Goal: Task Accomplishment & Management: Complete application form

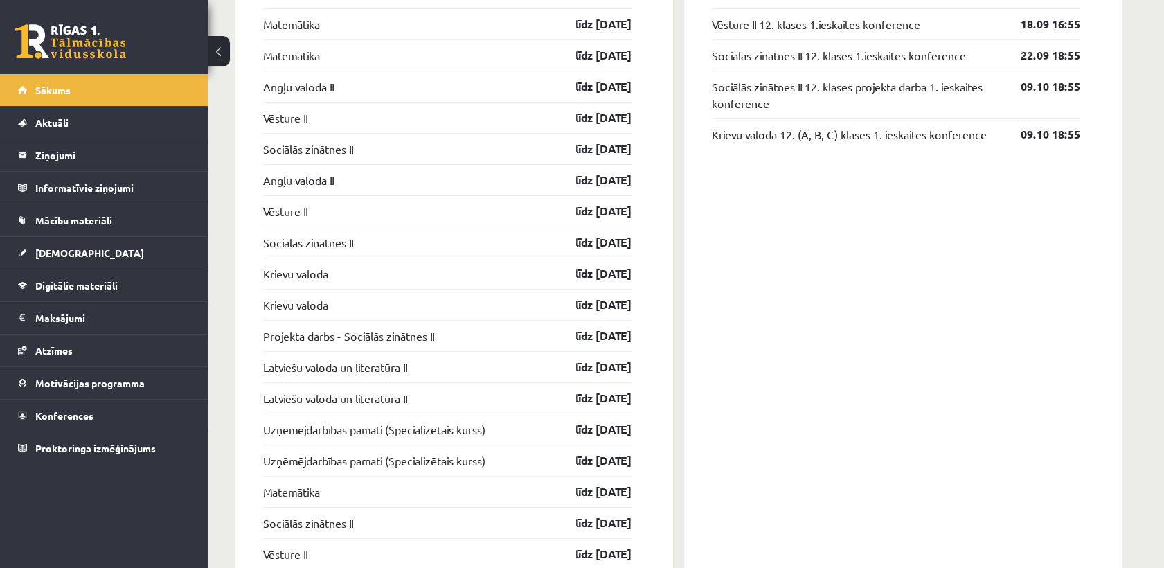
scroll to position [1154, 0]
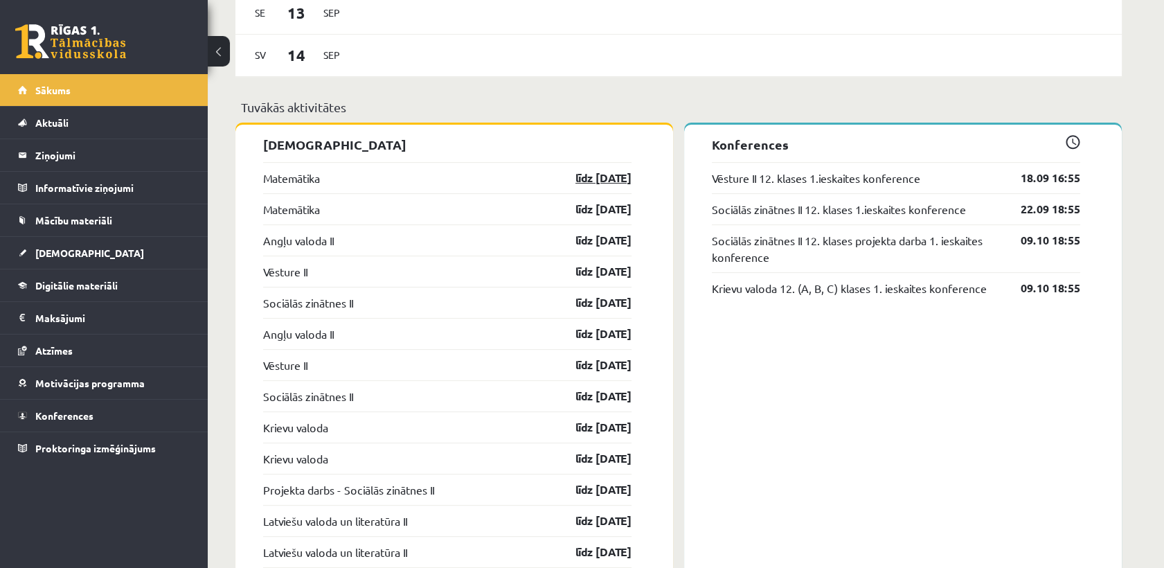
click at [593, 175] on link "līdz 15.09.25" at bounding box center [591, 178] width 80 height 17
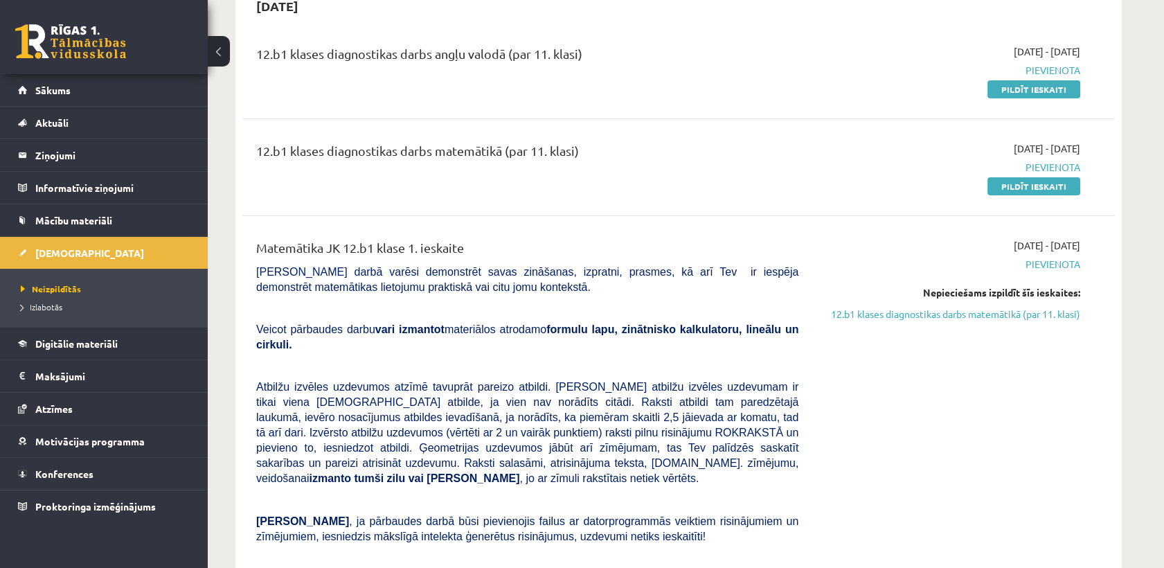
scroll to position [307, 0]
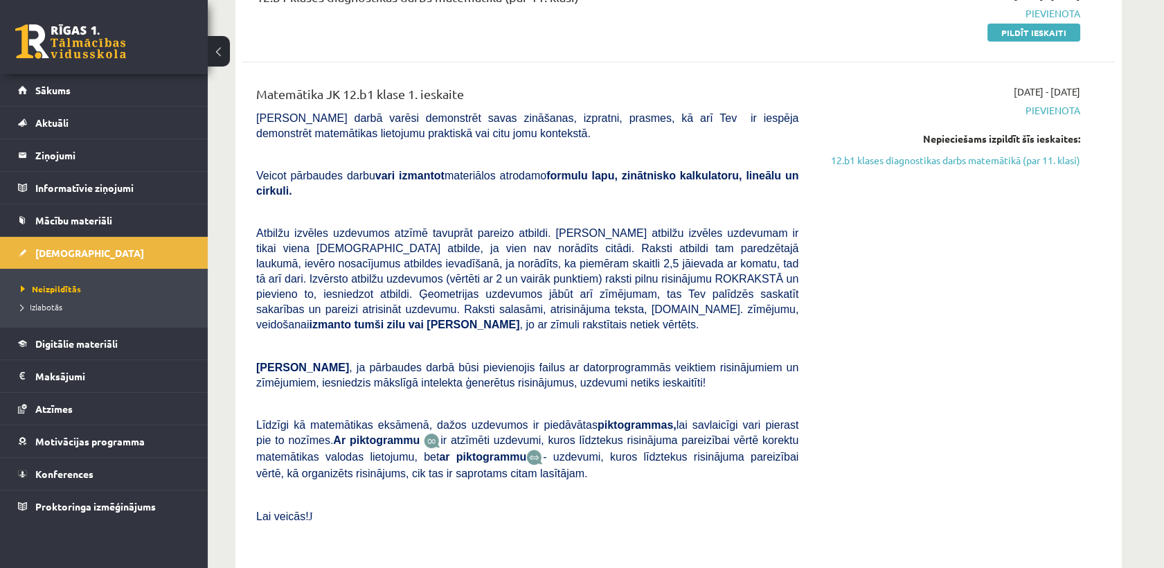
drag, startPoint x: 259, startPoint y: 88, endPoint x: 256, endPoint y: 97, distance: 9.4
click at [256, 97] on div "Matemātika JK 12.b1 klase 1. ieskaite" at bounding box center [527, 97] width 542 height 26
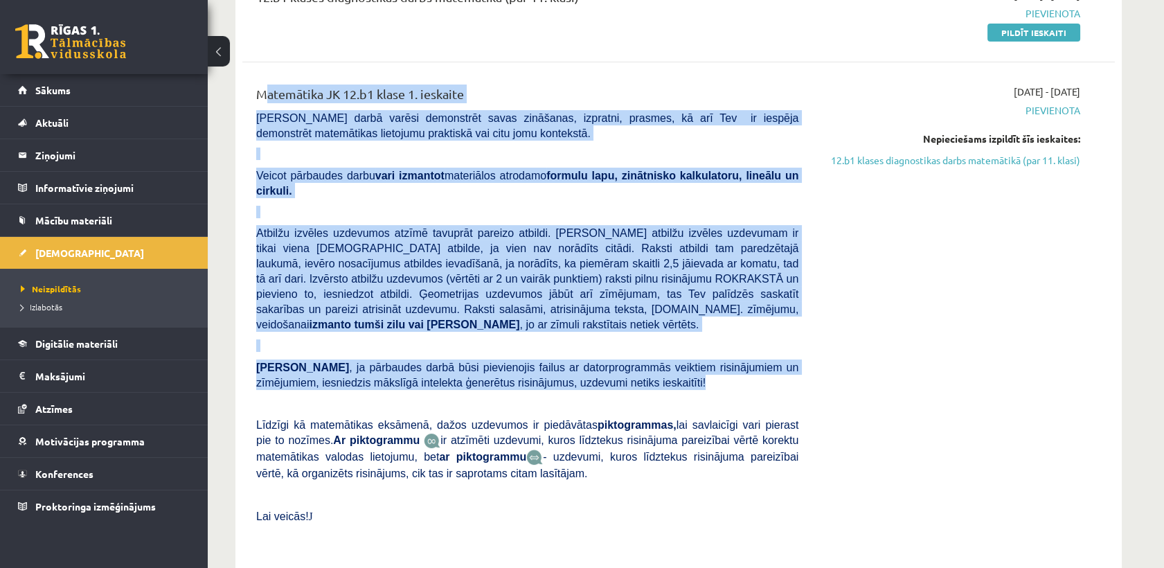
drag, startPoint x: 253, startPoint y: 89, endPoint x: 783, endPoint y: 352, distance: 591.5
click at [783, 352] on div "Matemātika JK 12.b1 klase 1. ieskaite Pārbaudes darbā varēsi demonstrēt savas z…" at bounding box center [527, 318] width 563 height 468
copy div "Matemātika JK 12.b1 klase 1. ieskaite Pārbaudes darbā varēsi demonstrēt savas z…"
click at [508, 285] on p "Atbilžu izvēles uzdevumos atzīmē tavuprāt pareizo atbildi. Katram atbilžu izvēl…" at bounding box center [527, 278] width 542 height 107
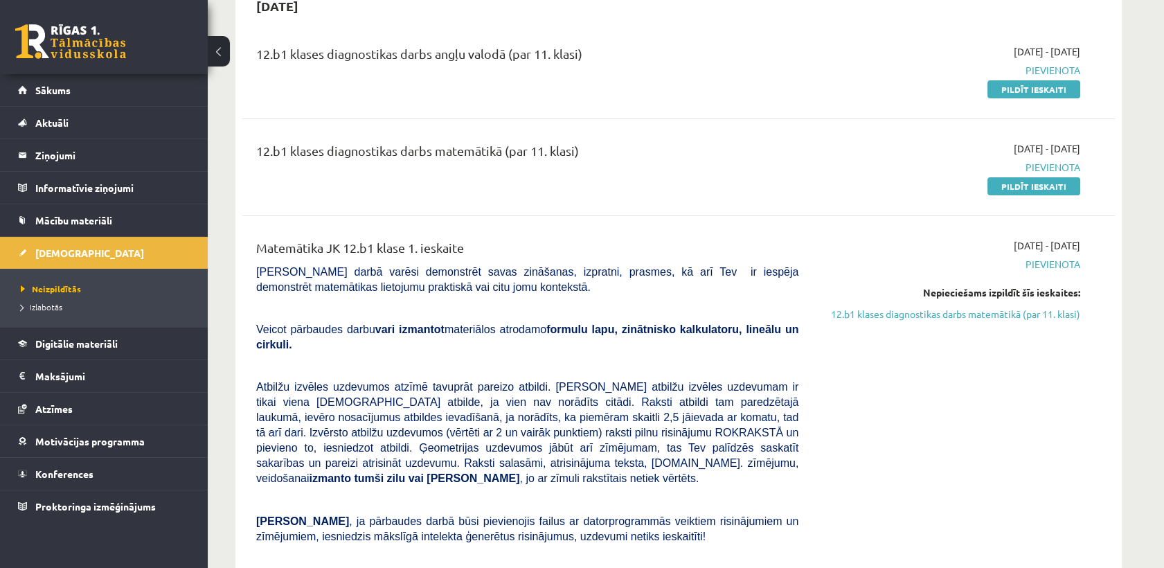
scroll to position [77, 0]
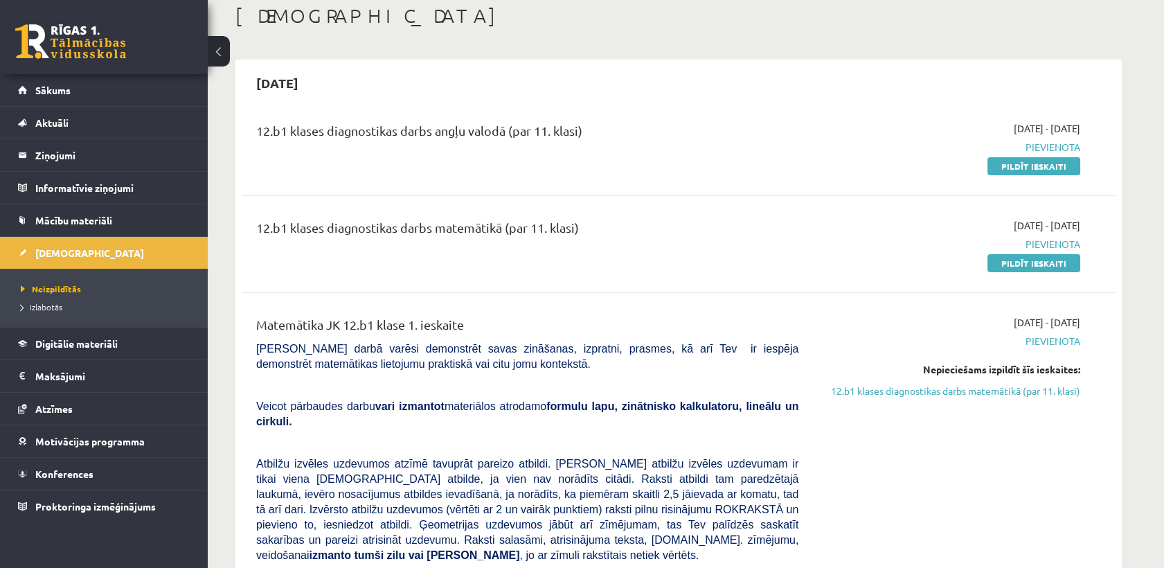
drag, startPoint x: 1039, startPoint y: 263, endPoint x: 709, endPoint y: 72, distance: 381.6
click at [1039, 263] on link "Pildīt ieskaiti" at bounding box center [1034, 263] width 93 height 18
click at [983, 391] on link "12.b1 klases diagnostikas darbs matemātikā (par 11. klasi)" at bounding box center [949, 391] width 261 height 15
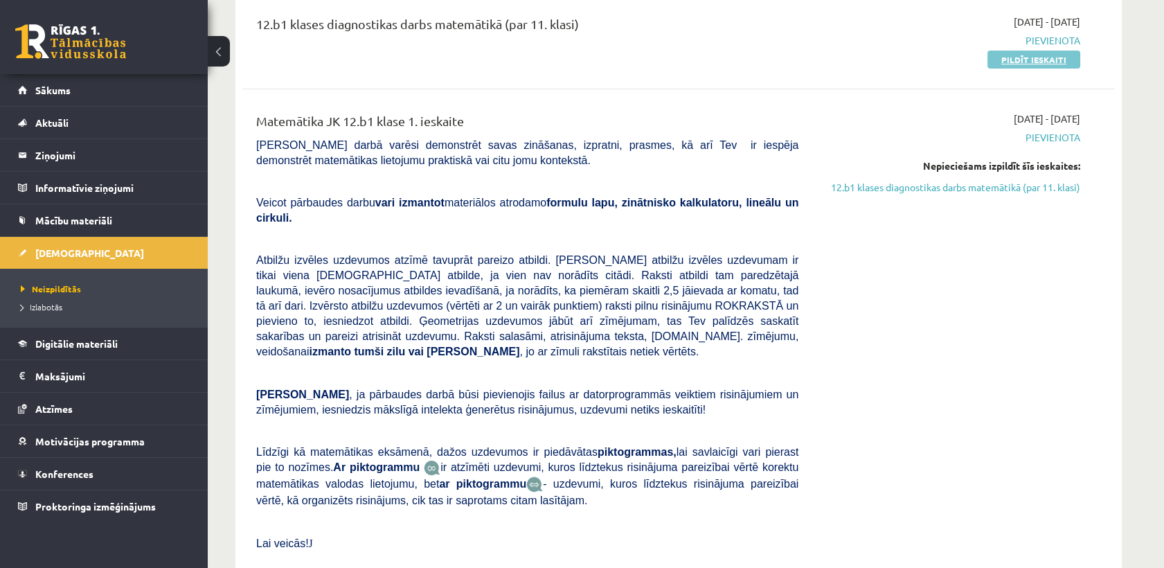
click at [1046, 58] on link "Pildīt ieskaiti" at bounding box center [1034, 60] width 93 height 18
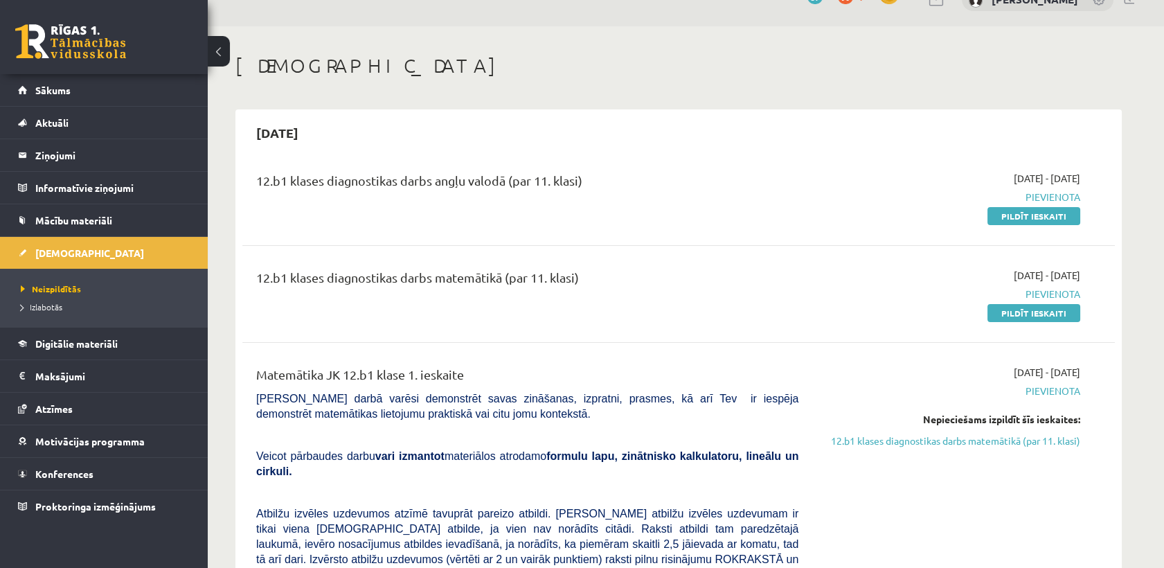
scroll to position [0, 0]
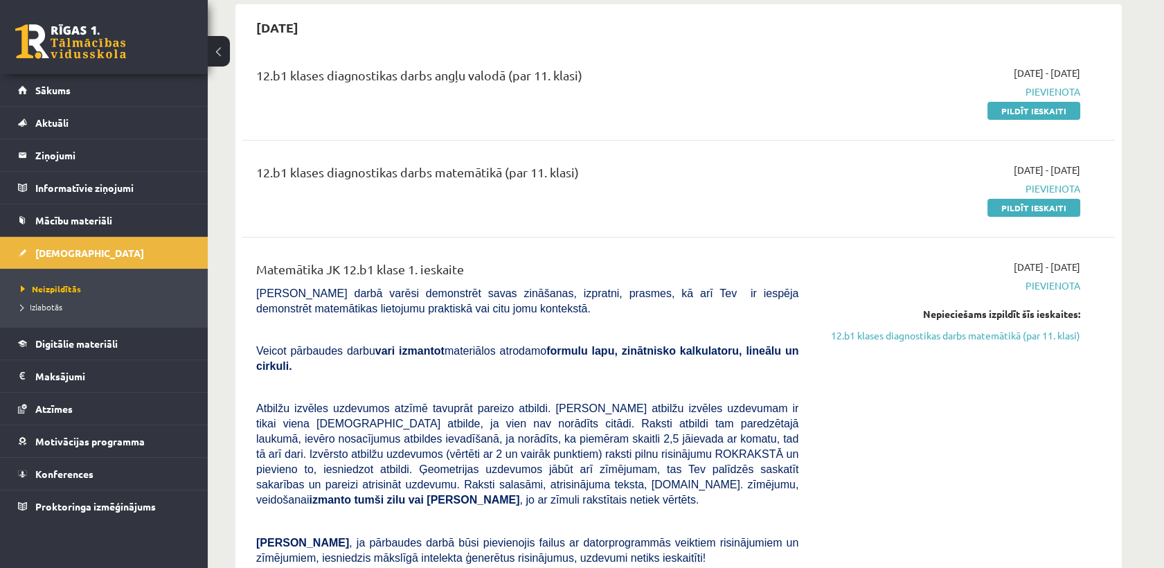
scroll to position [77, 0]
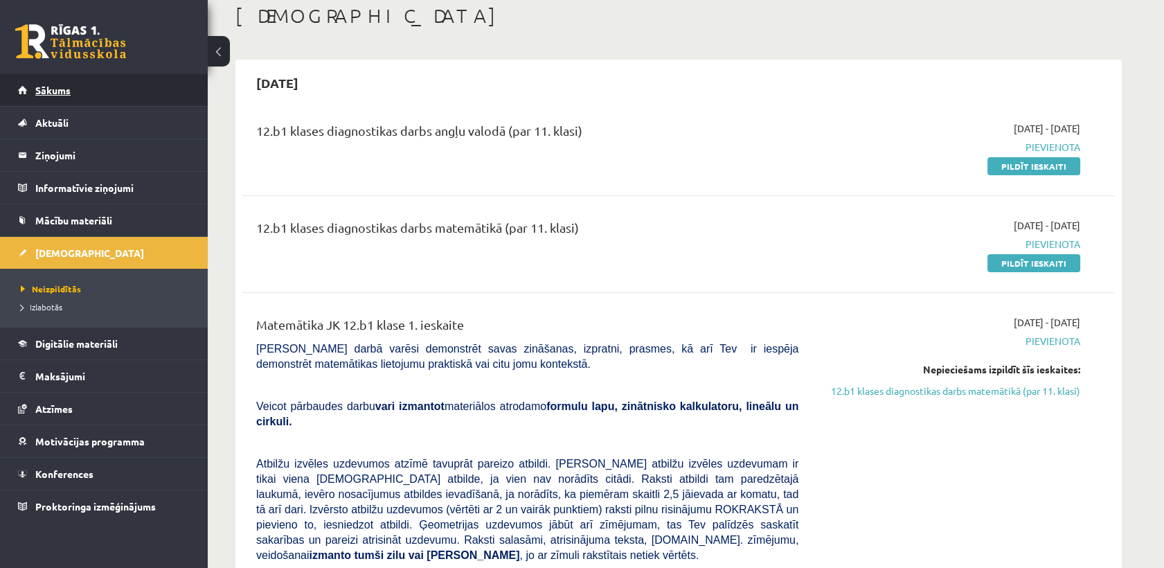
click at [81, 97] on link "Sākums" at bounding box center [104, 90] width 172 height 32
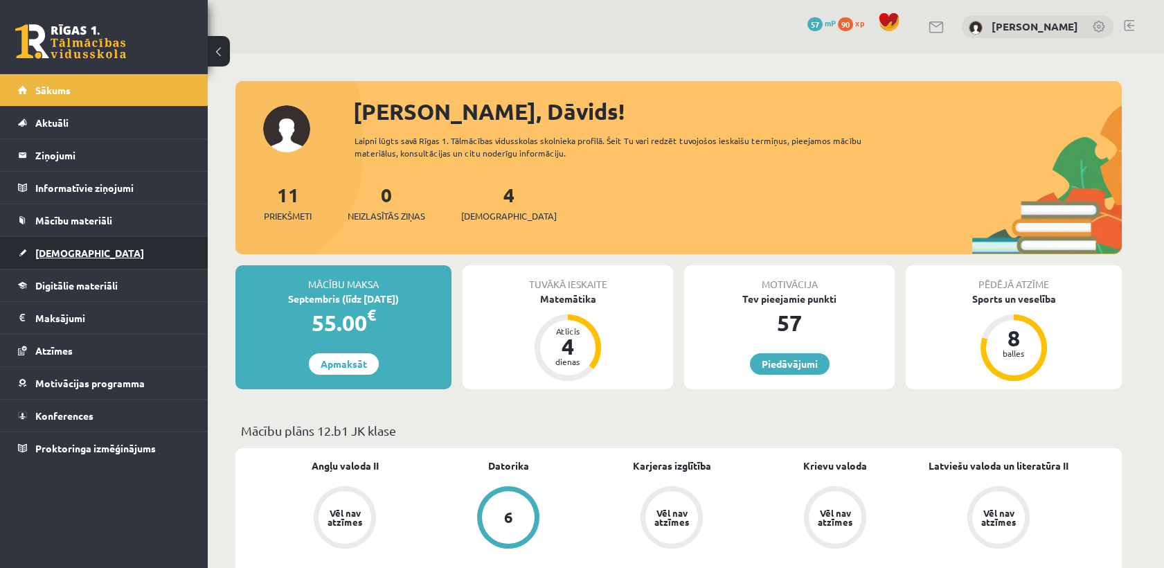
click at [138, 268] on link "[DEMOGRAPHIC_DATA]" at bounding box center [104, 253] width 172 height 32
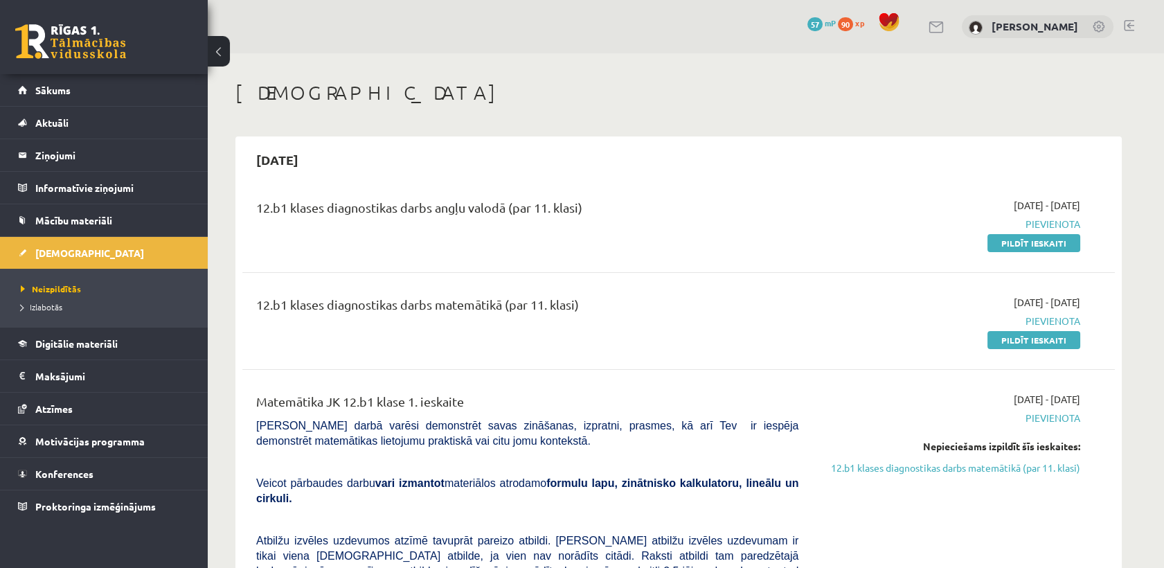
scroll to position [77, 0]
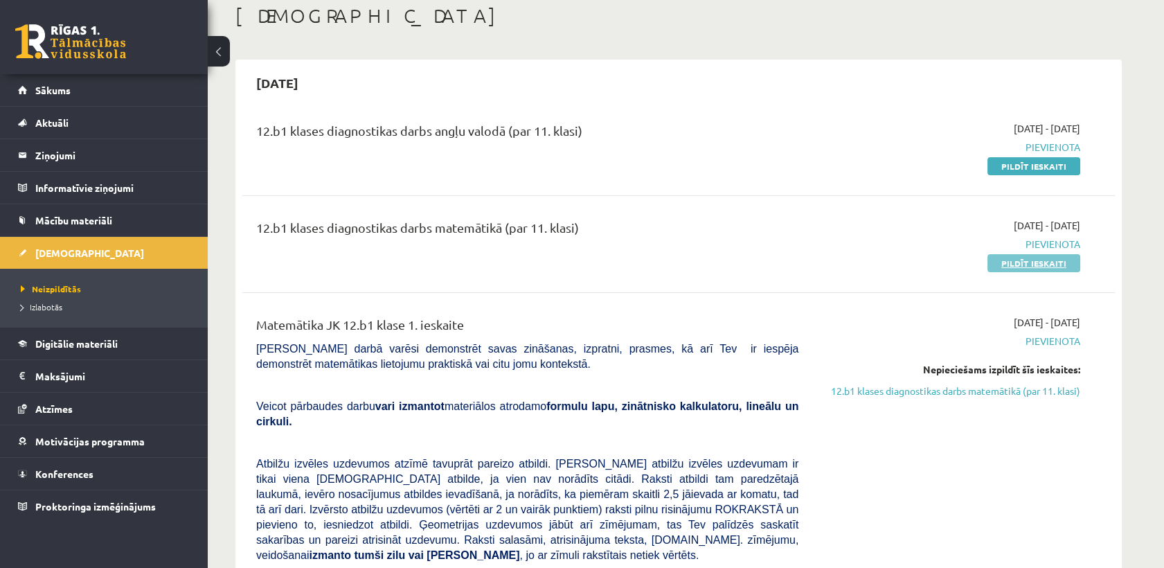
click at [1037, 263] on link "Pildīt ieskaiti" at bounding box center [1034, 263] width 93 height 18
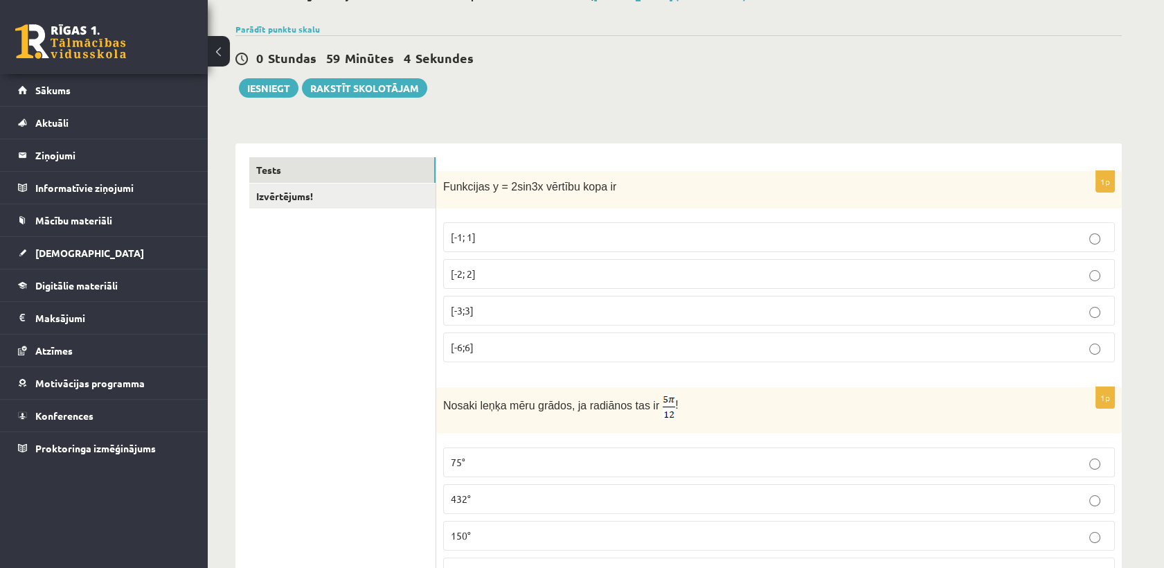
scroll to position [5, 0]
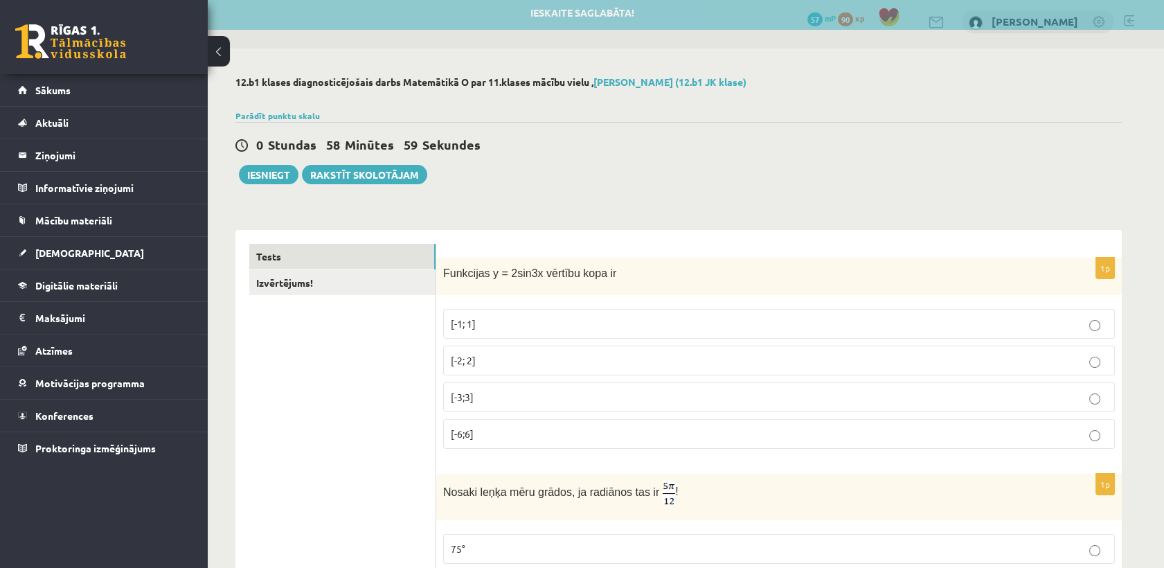
click at [580, 132] on div "0 Stundas 58 Minūtes 59 Sekundes Ieskaite saglabāta! Iesniegt Rakstīt skolotājam" at bounding box center [678, 153] width 886 height 62
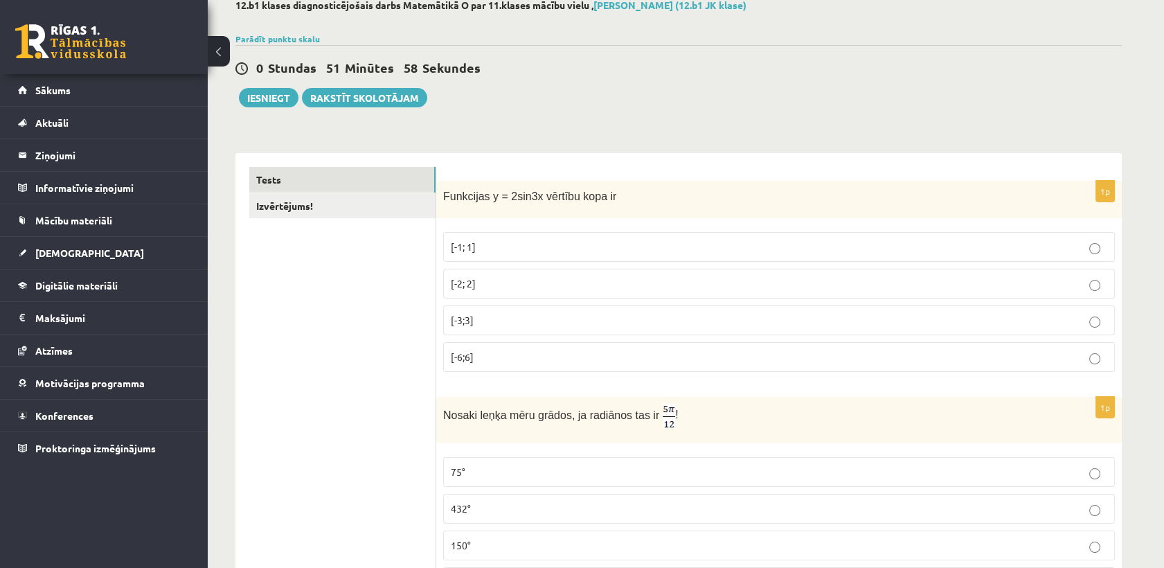
scroll to position [235, 0]
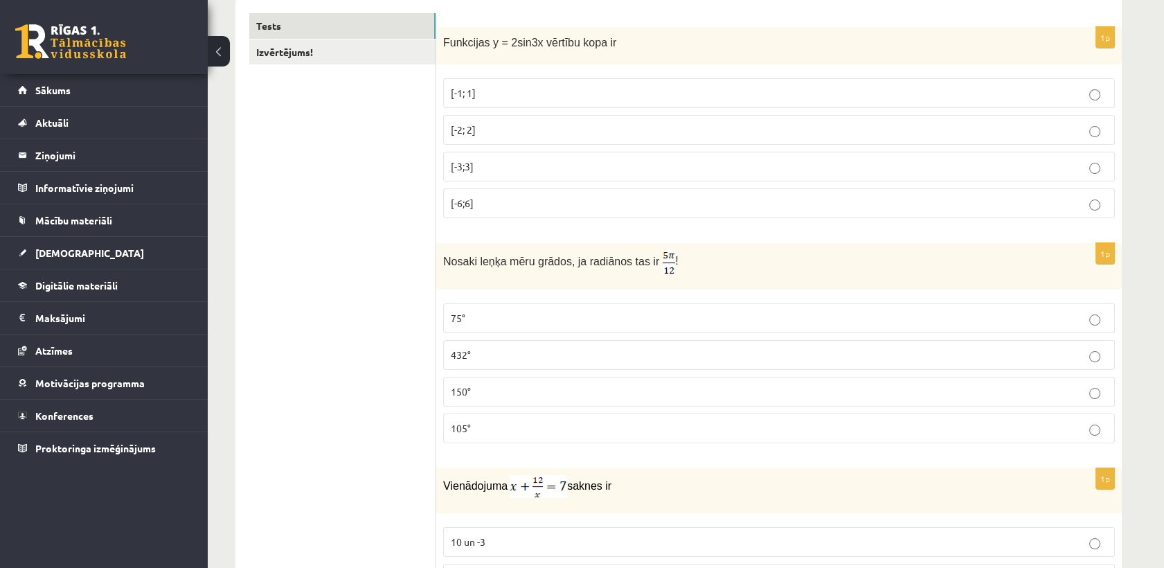
click at [508, 137] on label "[-2; 2]" at bounding box center [779, 130] width 672 height 30
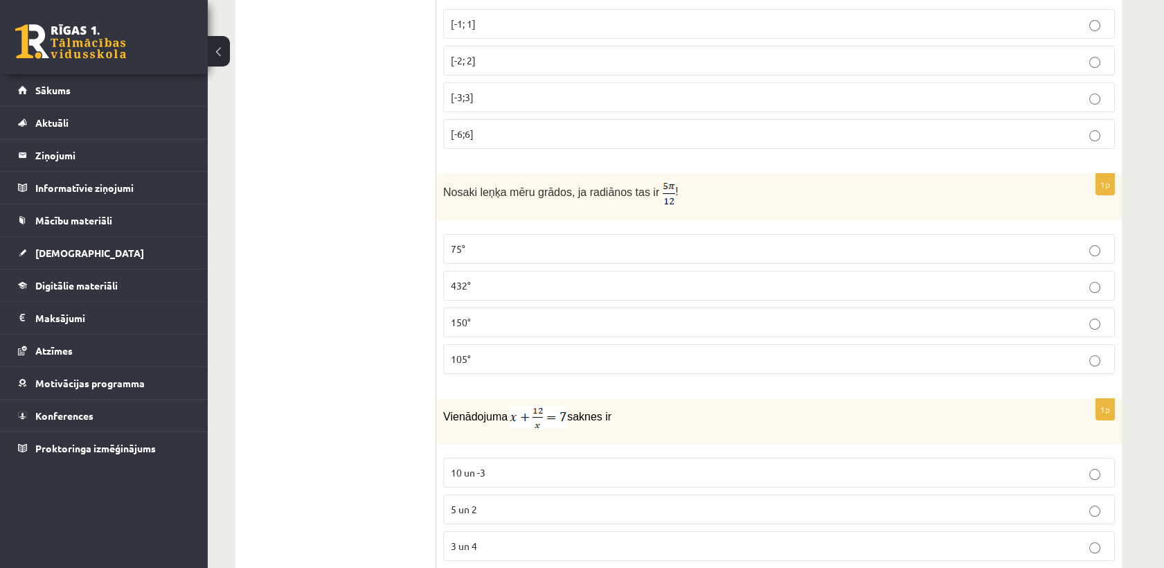
scroll to position [312, 0]
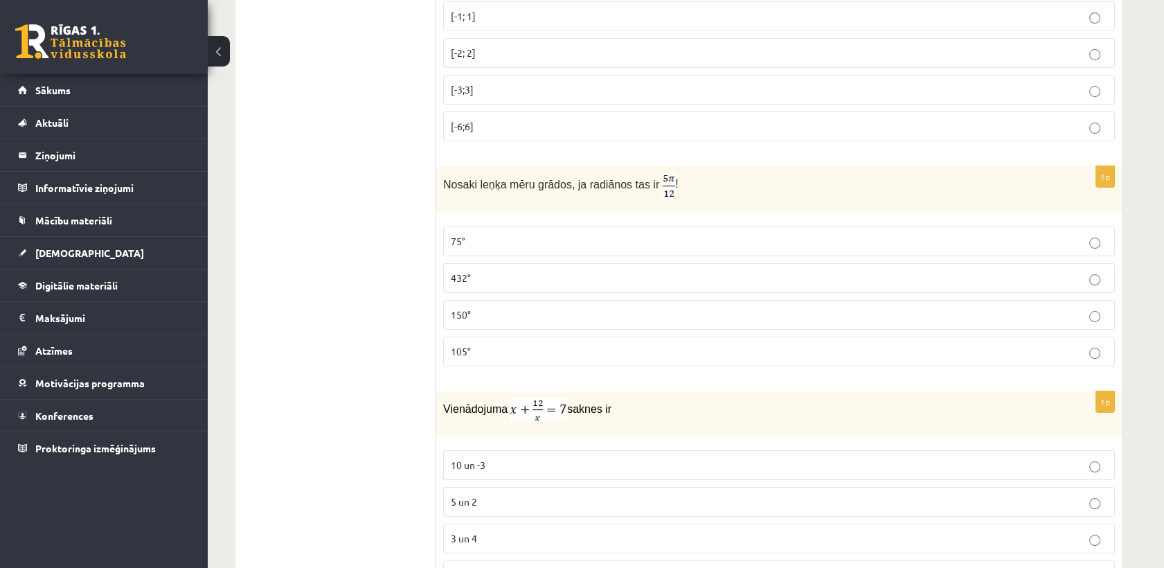
click at [505, 240] on p "75°" at bounding box center [779, 241] width 657 height 15
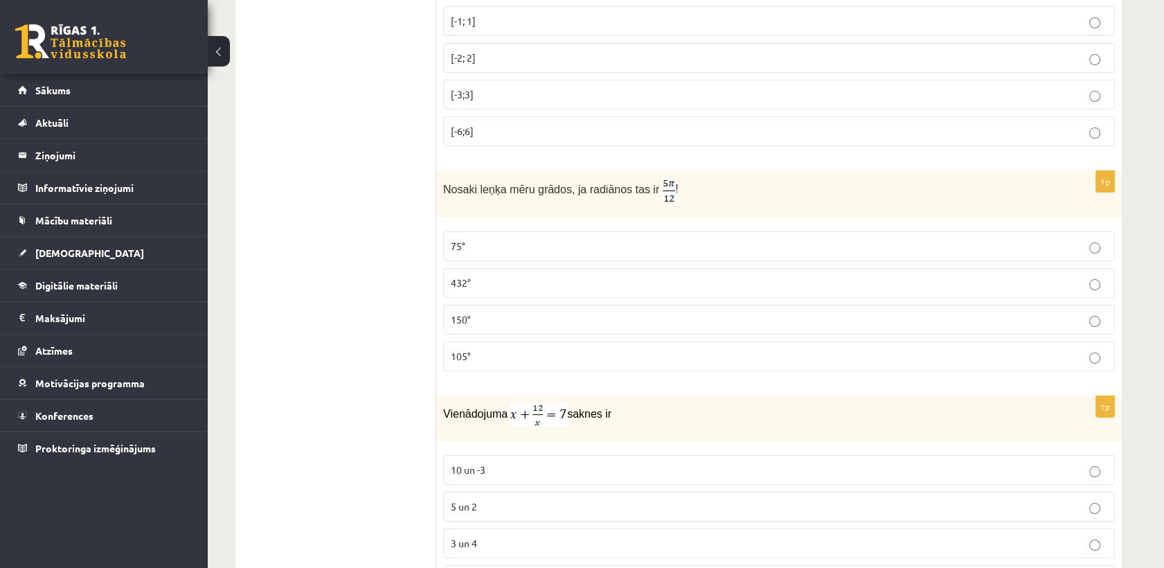
scroll to position [77, 0]
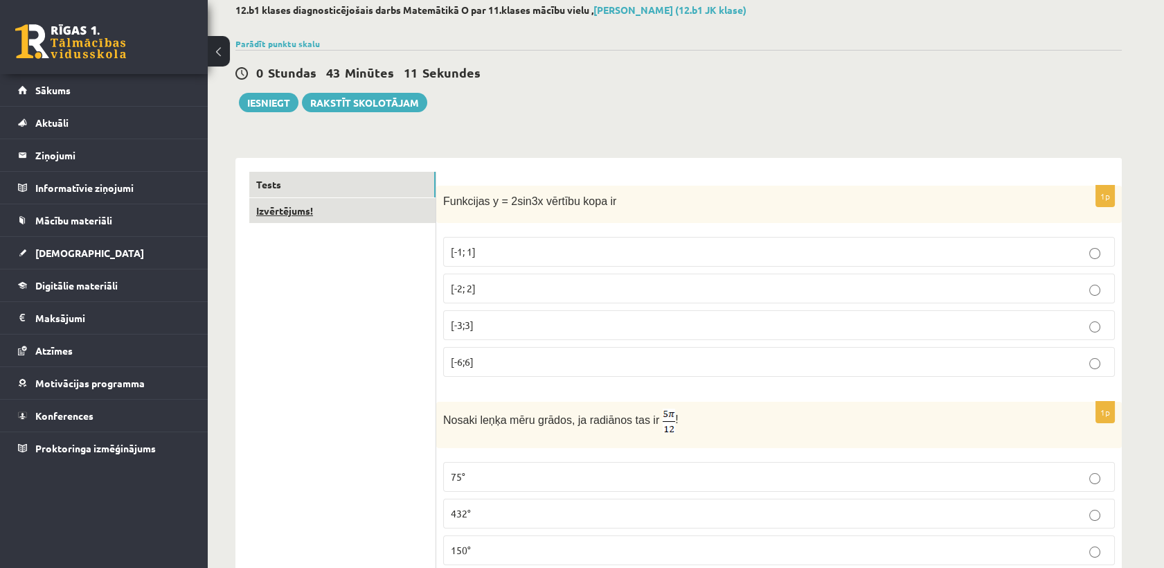
click at [346, 219] on link "Izvērtējums!" at bounding box center [342, 211] width 186 height 26
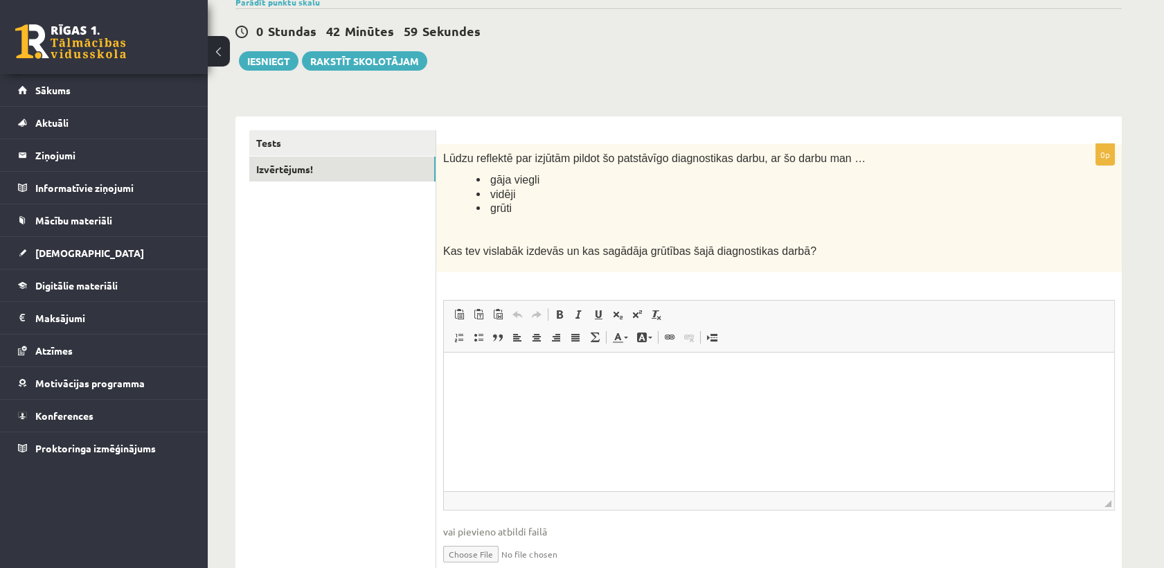
scroll to position [180, 0]
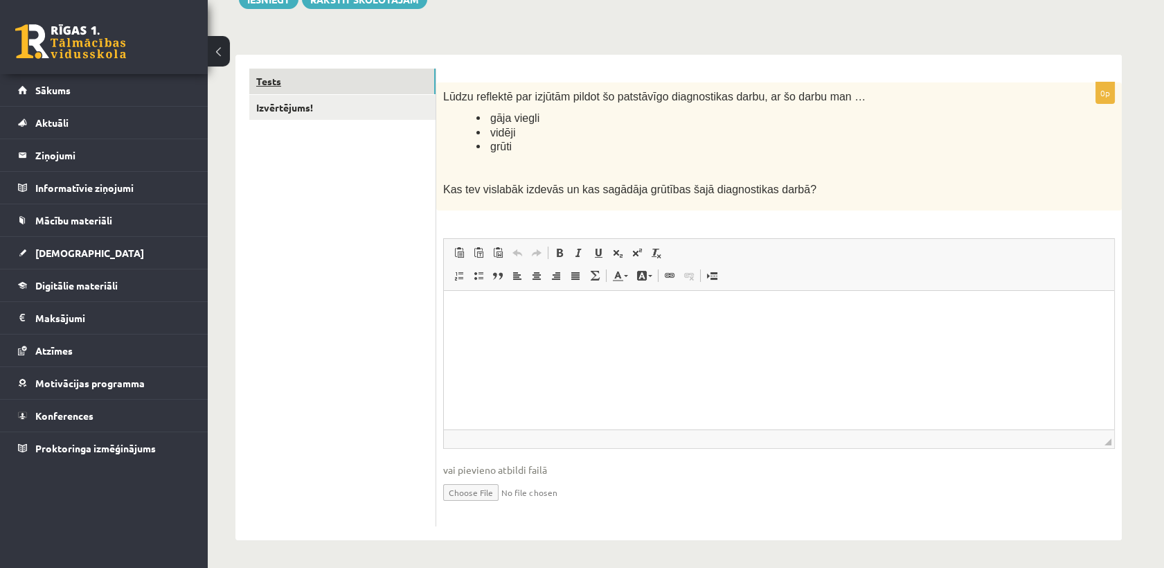
click at [371, 80] on link "Tests" at bounding box center [342, 82] width 186 height 26
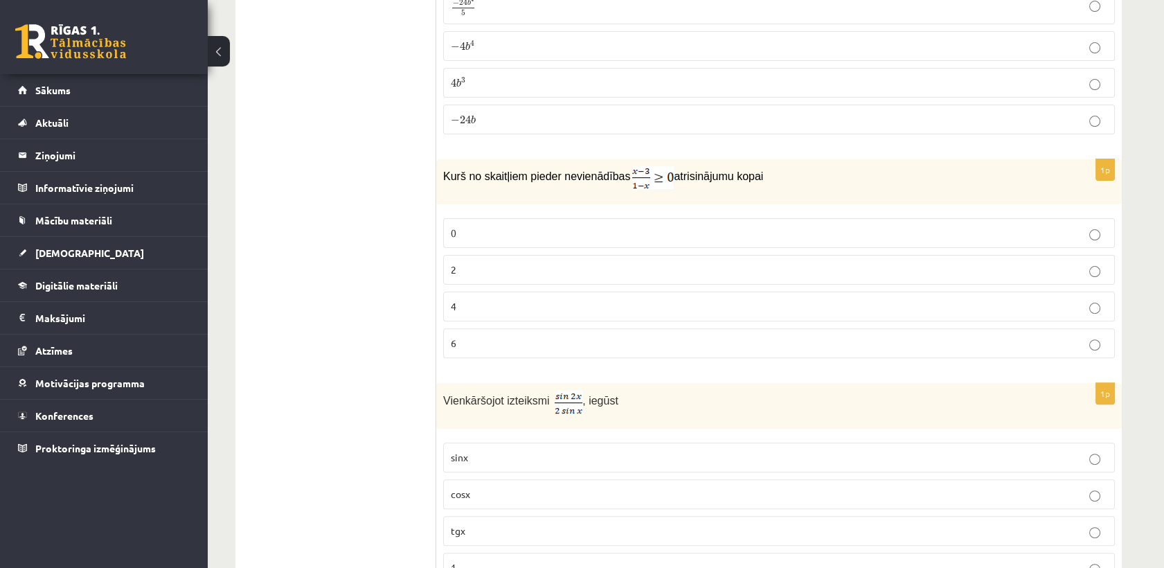
scroll to position [1077, 0]
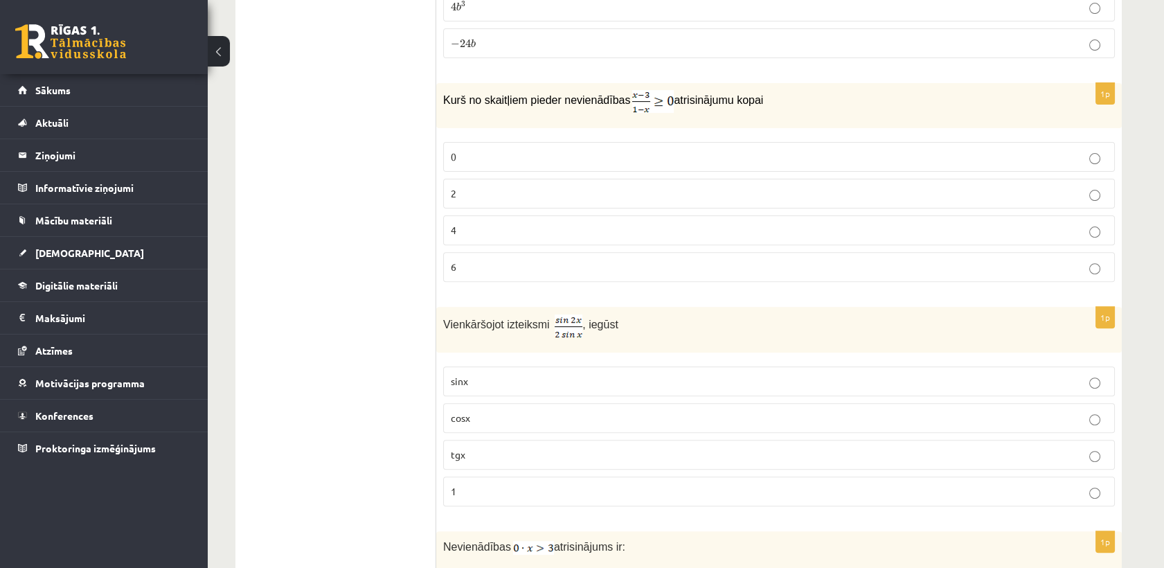
click at [488, 417] on p "cosx" at bounding box center [779, 418] width 657 height 15
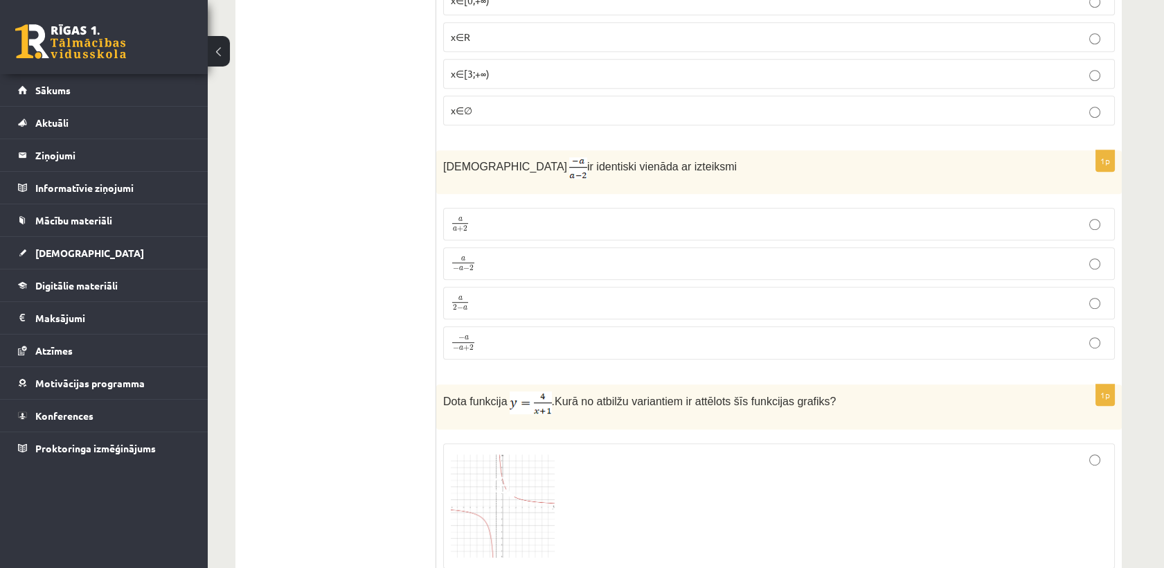
scroll to position [1609, 0]
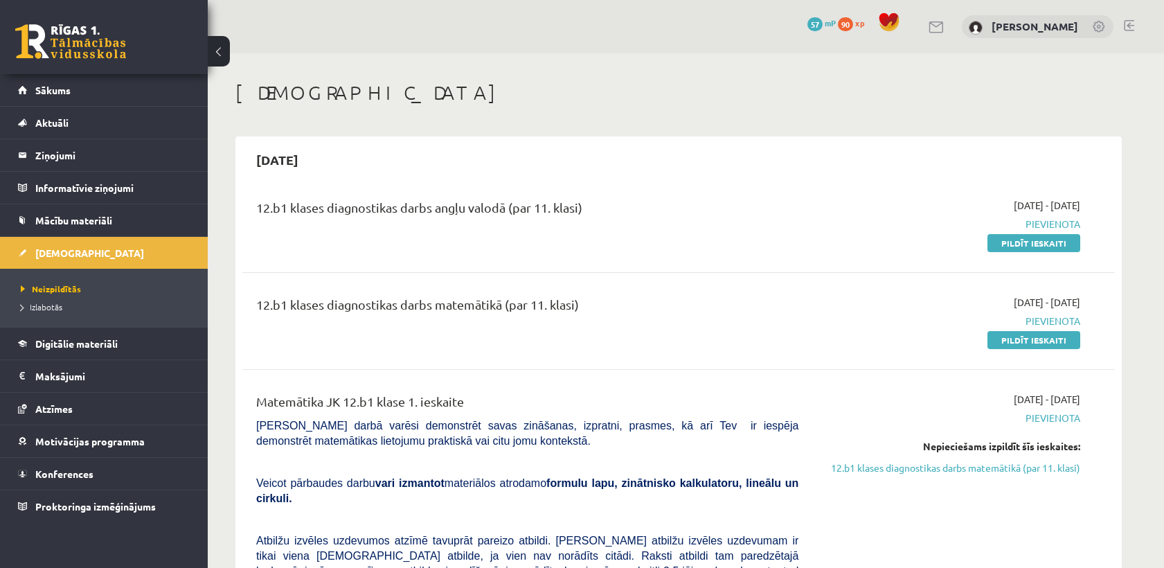
scroll to position [77, 0]
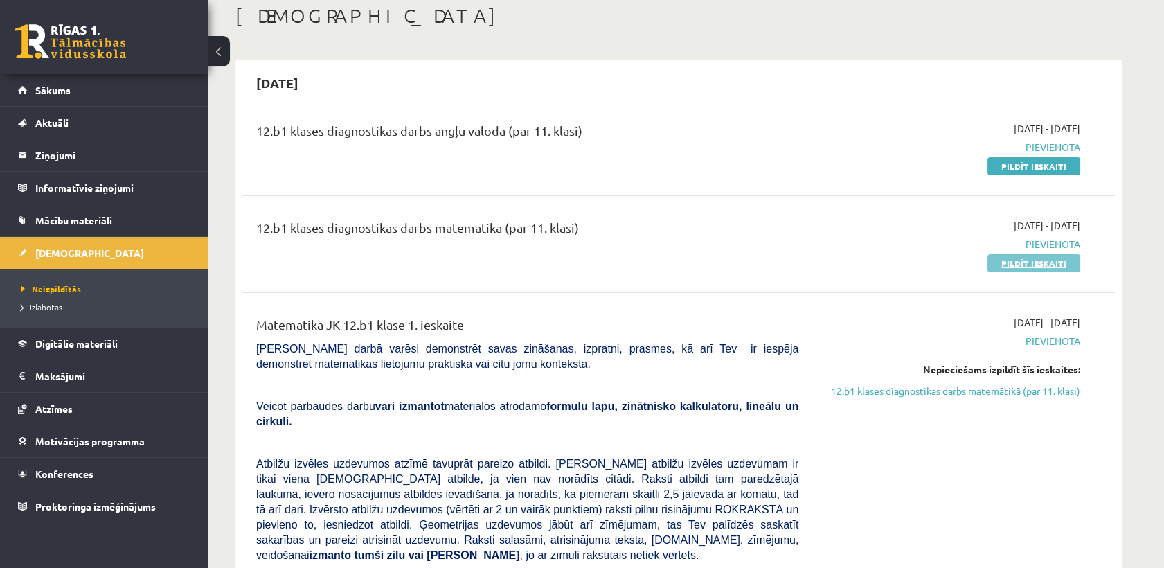
click at [1047, 264] on link "Pildīt ieskaiti" at bounding box center [1034, 263] width 93 height 18
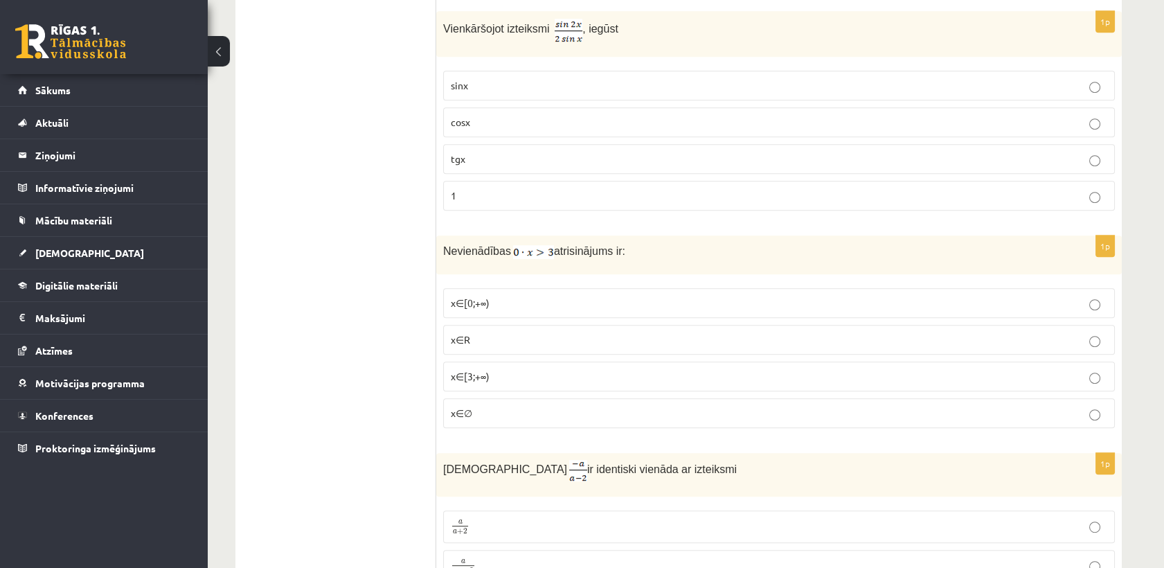
scroll to position [1411, 0]
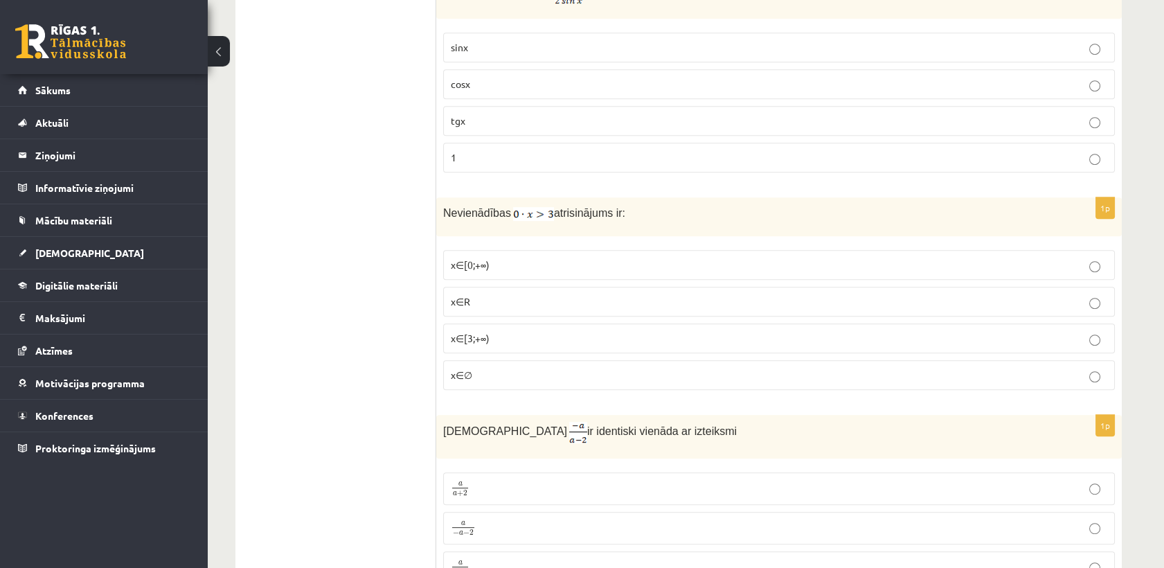
click at [515, 374] on p "x∈∅" at bounding box center [779, 375] width 657 height 15
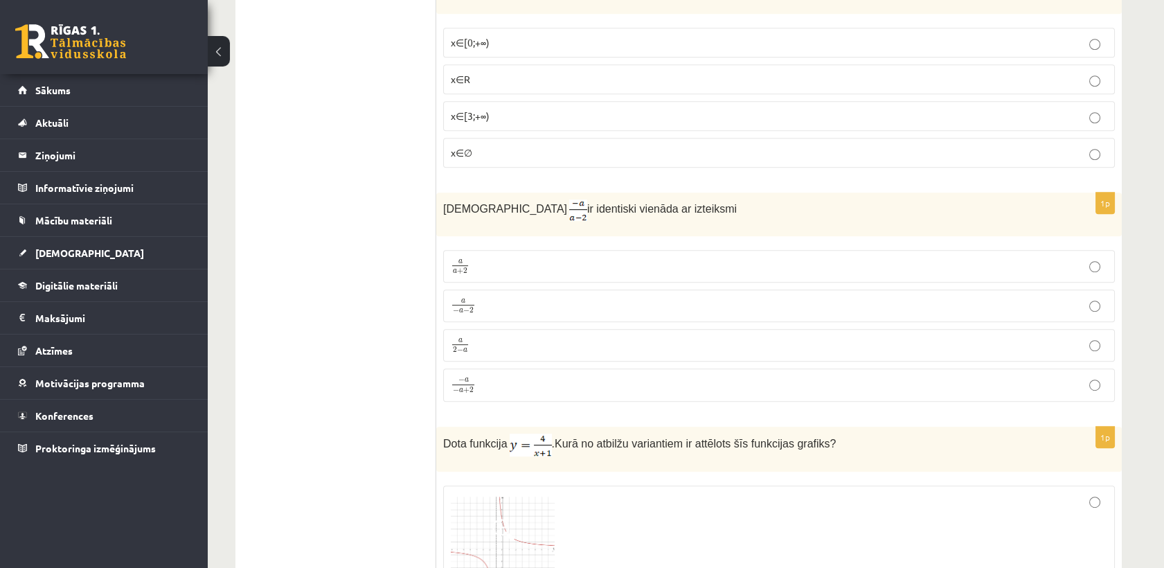
scroll to position [1641, 0]
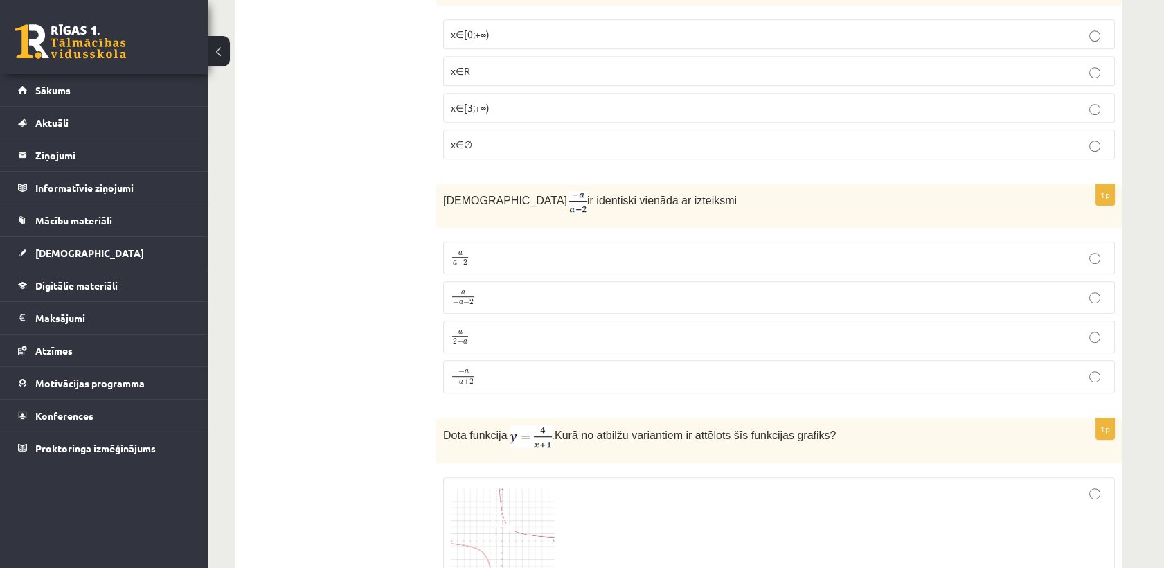
click at [510, 328] on p "a 2 − a a 2 − a" at bounding box center [779, 336] width 657 height 17
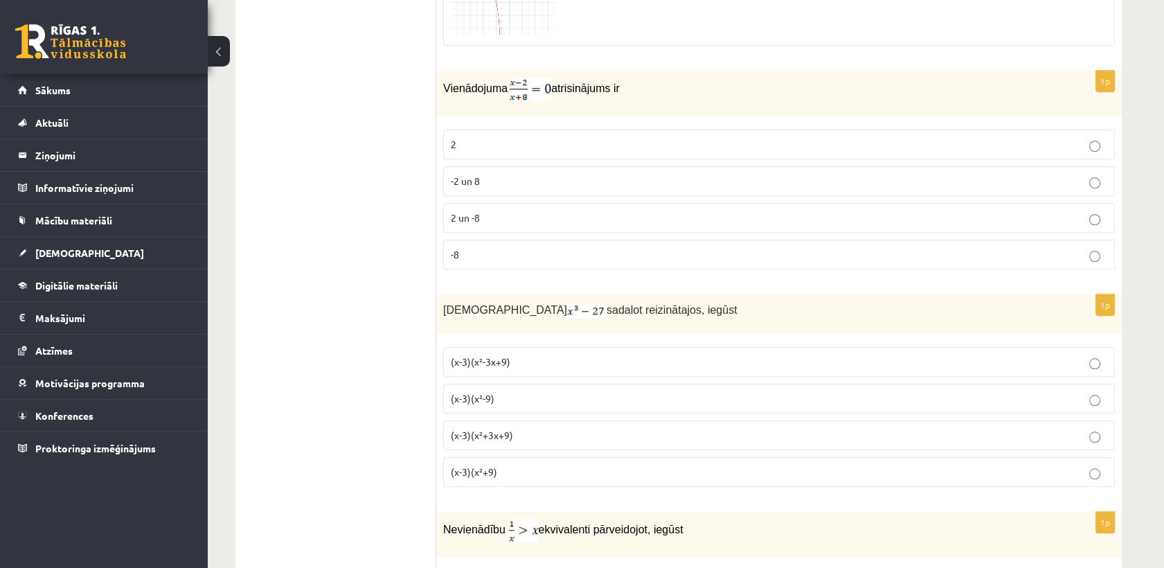
scroll to position [2599, 0]
click at [532, 135] on p "2" at bounding box center [779, 142] width 657 height 15
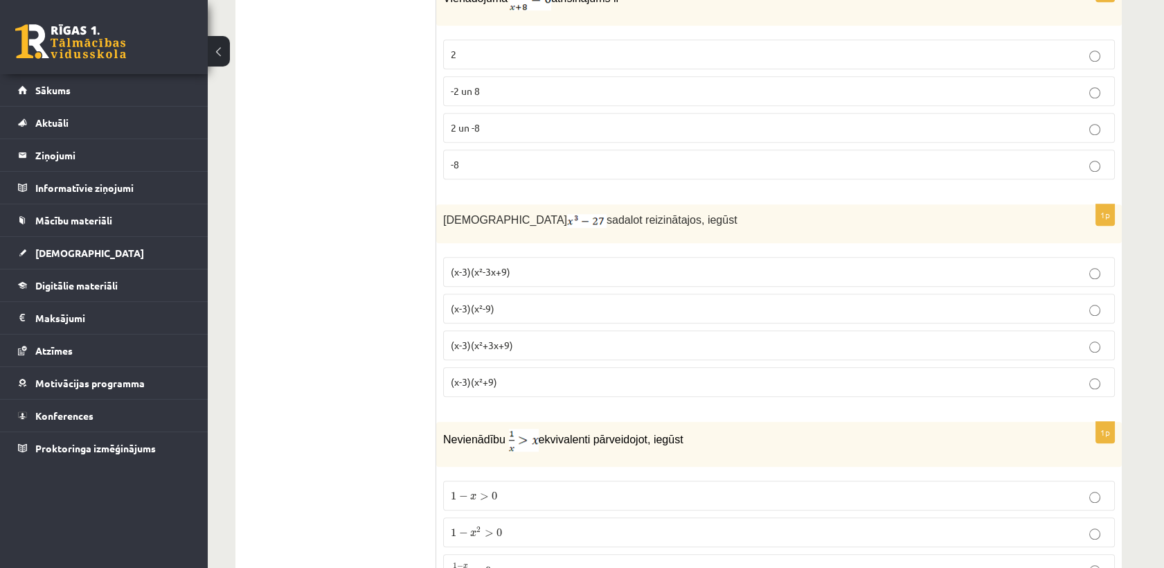
scroll to position [2753, 0]
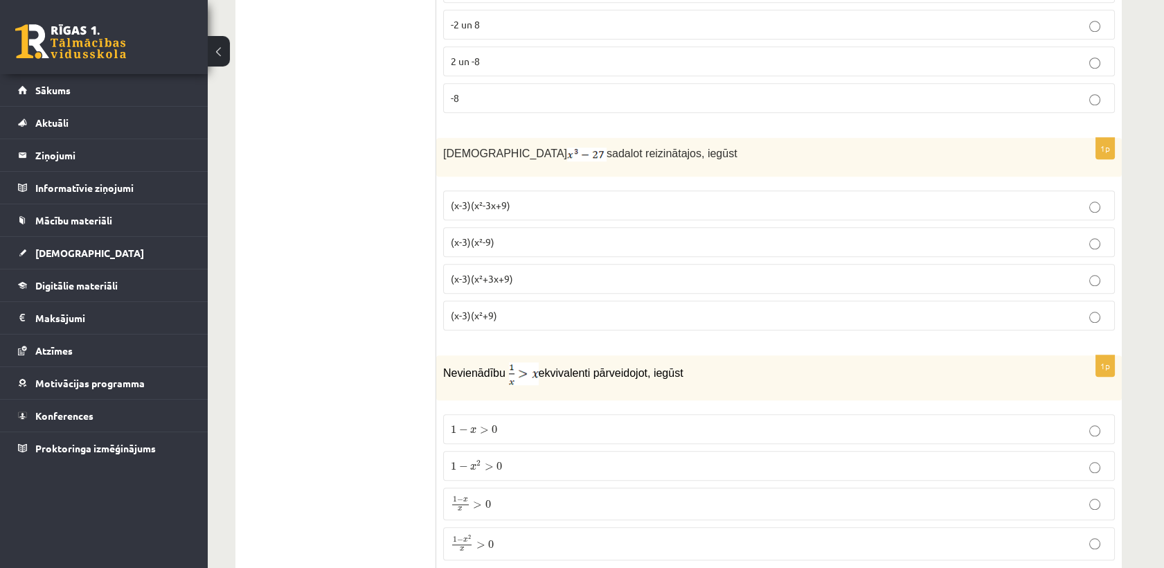
click at [511, 274] on p "(x-3)(x²+3x+9)" at bounding box center [779, 278] width 657 height 15
click at [529, 200] on p "(x-3)(x²-3x+9)" at bounding box center [779, 205] width 657 height 15
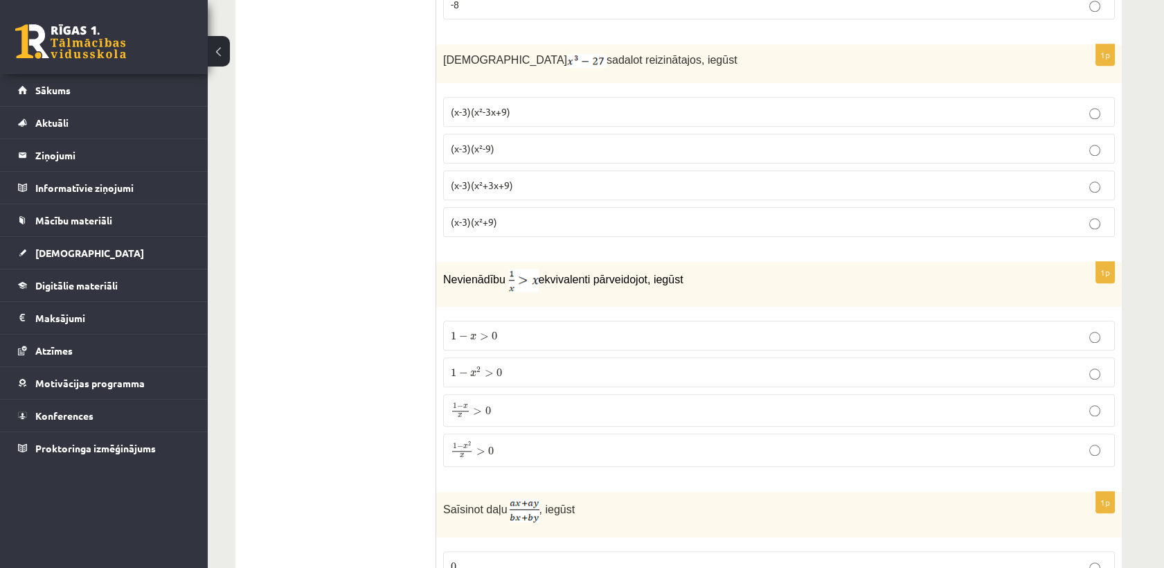
scroll to position [2924, 0]
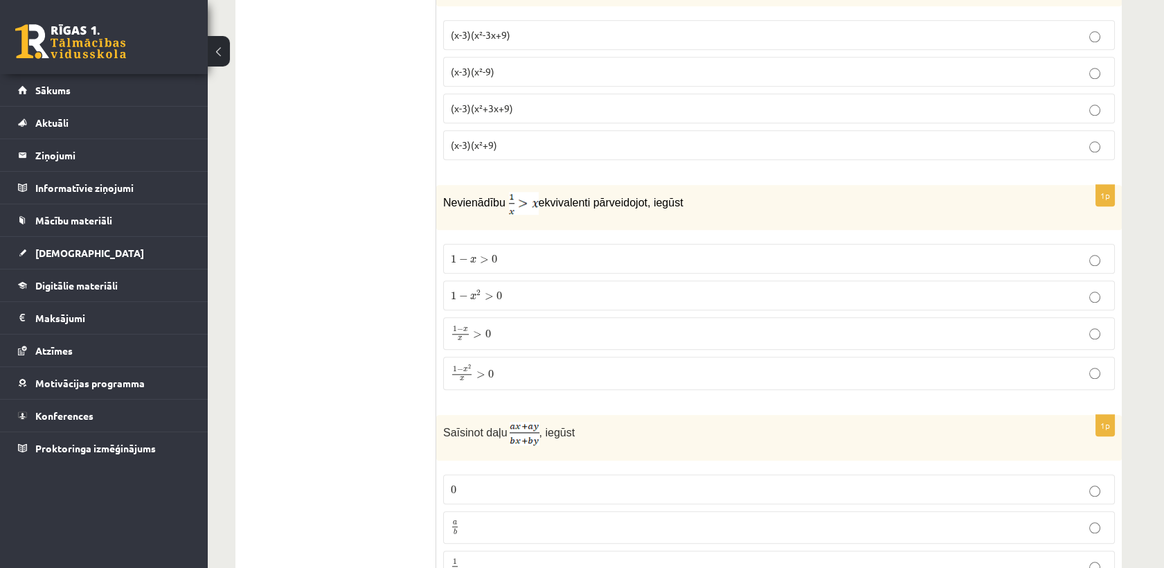
click at [532, 252] on p "1 − x > 0 1 − x > 0" at bounding box center [779, 258] width 657 height 15
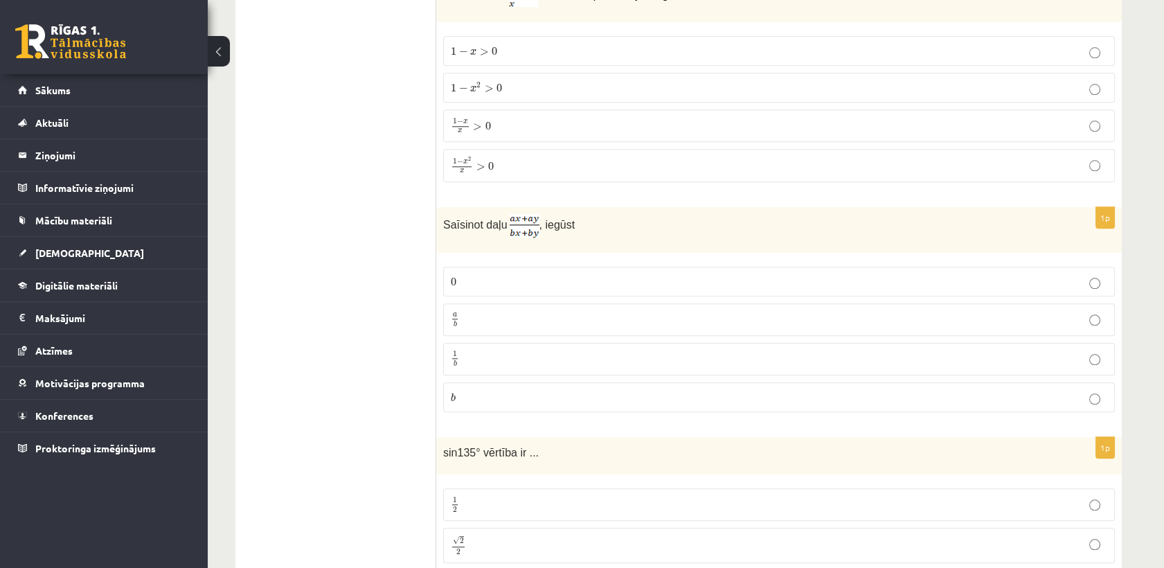
scroll to position [3154, 0]
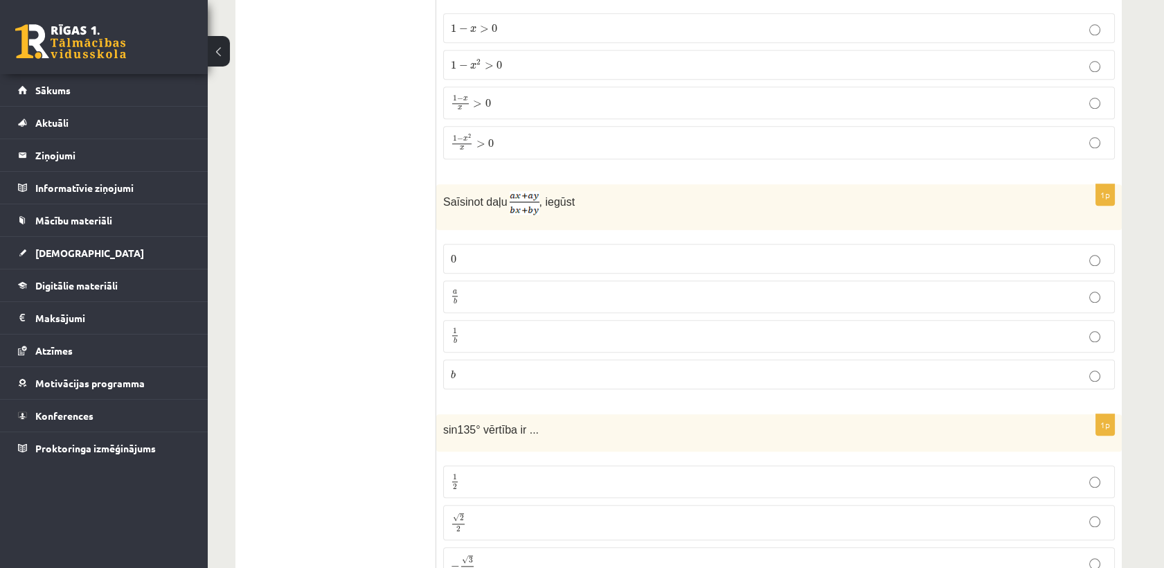
click at [556, 288] on p "a b a b" at bounding box center [779, 296] width 657 height 17
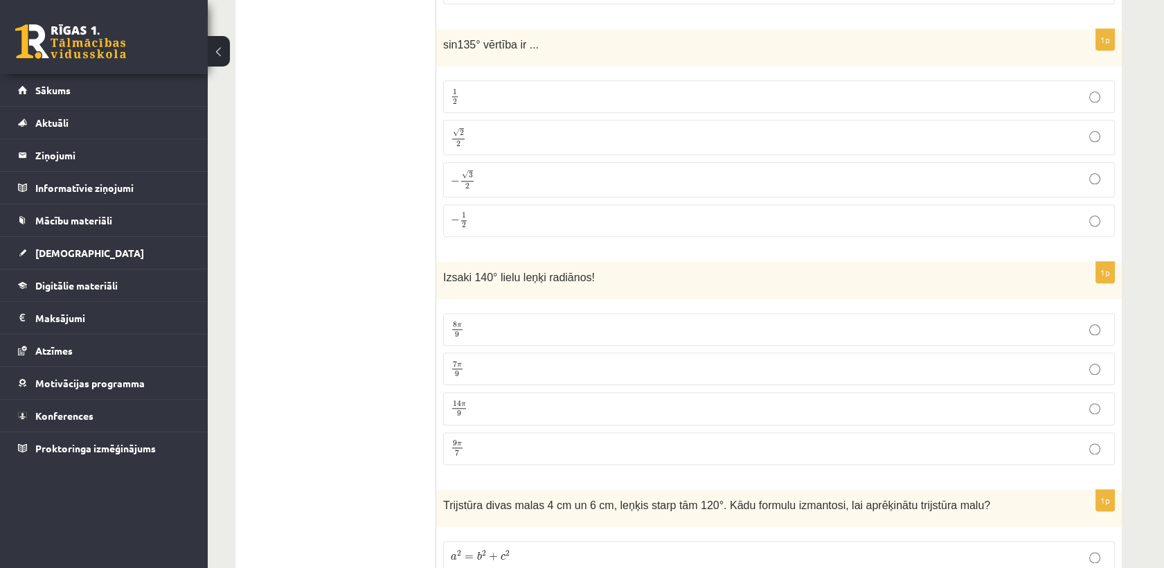
scroll to position [3463, 0]
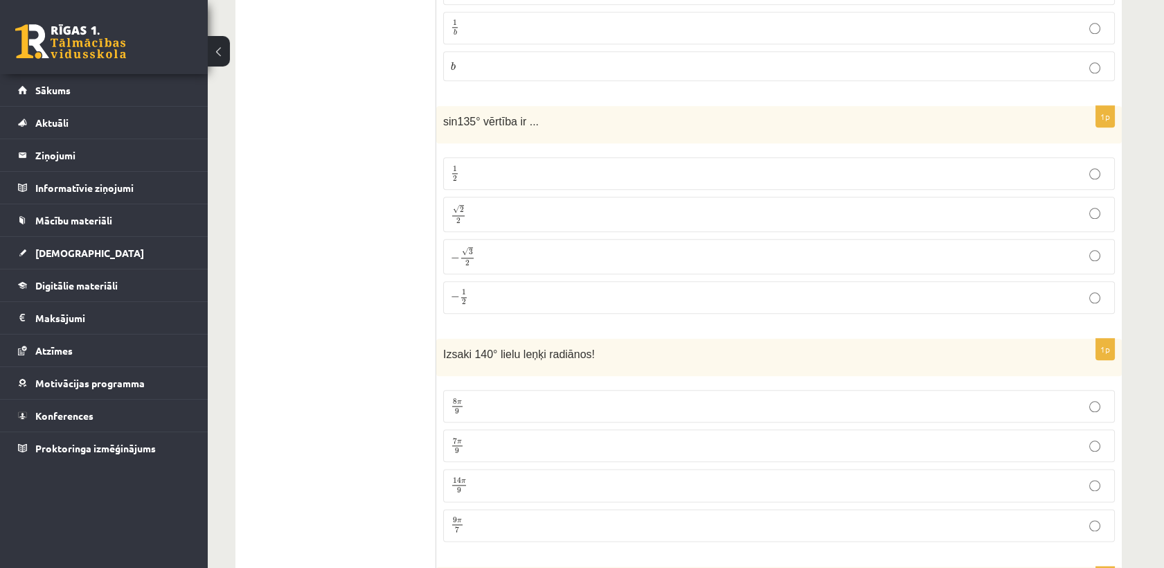
click at [535, 204] on p "√ 2 2 2 2" at bounding box center [779, 214] width 657 height 20
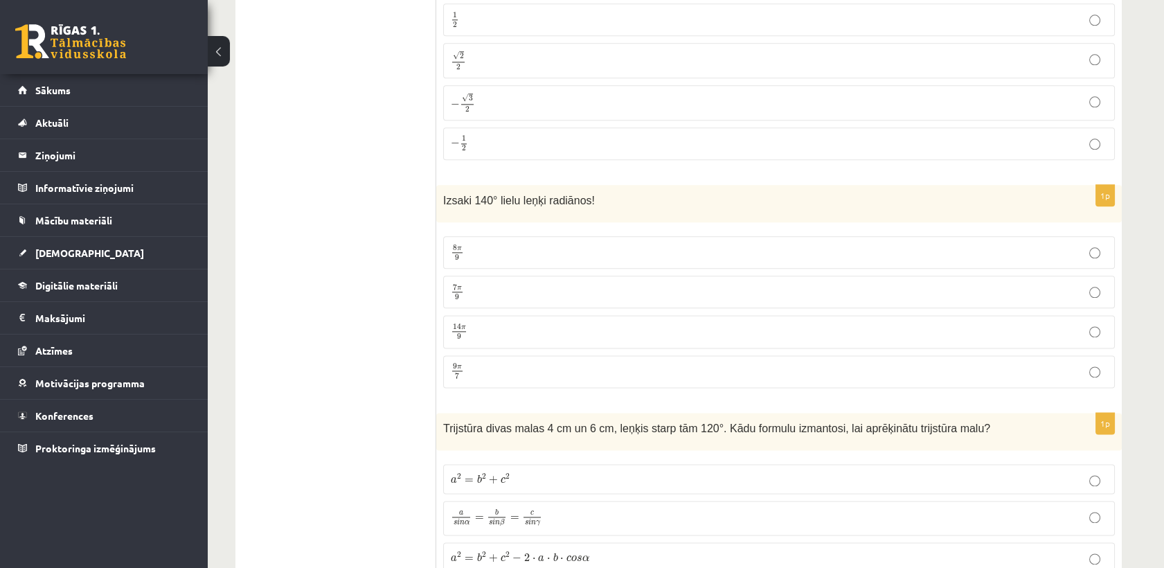
click at [490, 283] on p "7 π 9 7 π 9" at bounding box center [779, 291] width 657 height 17
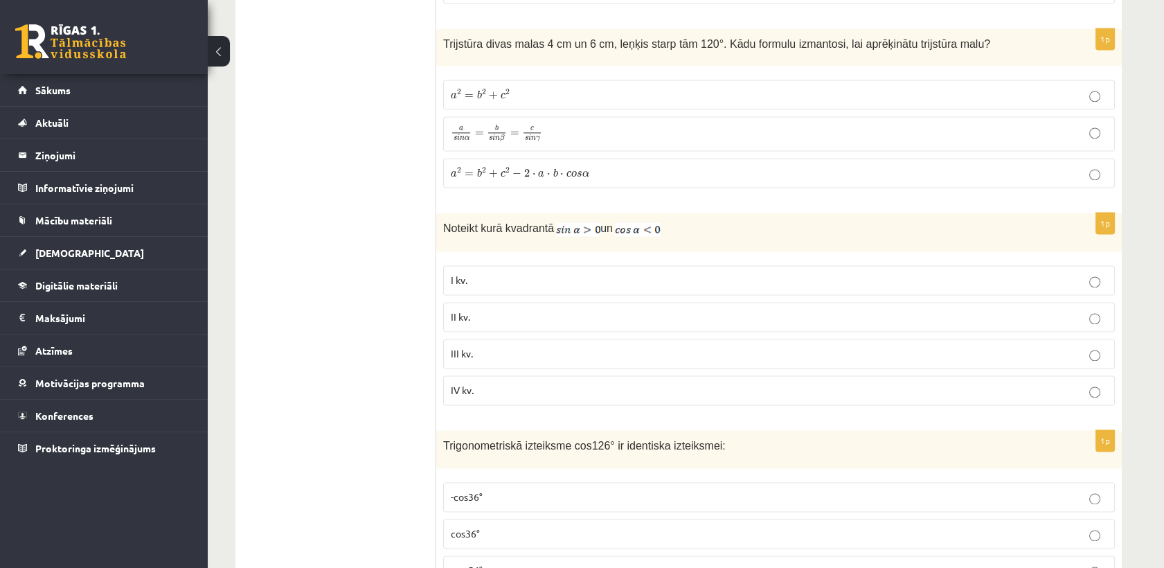
scroll to position [3924, 0]
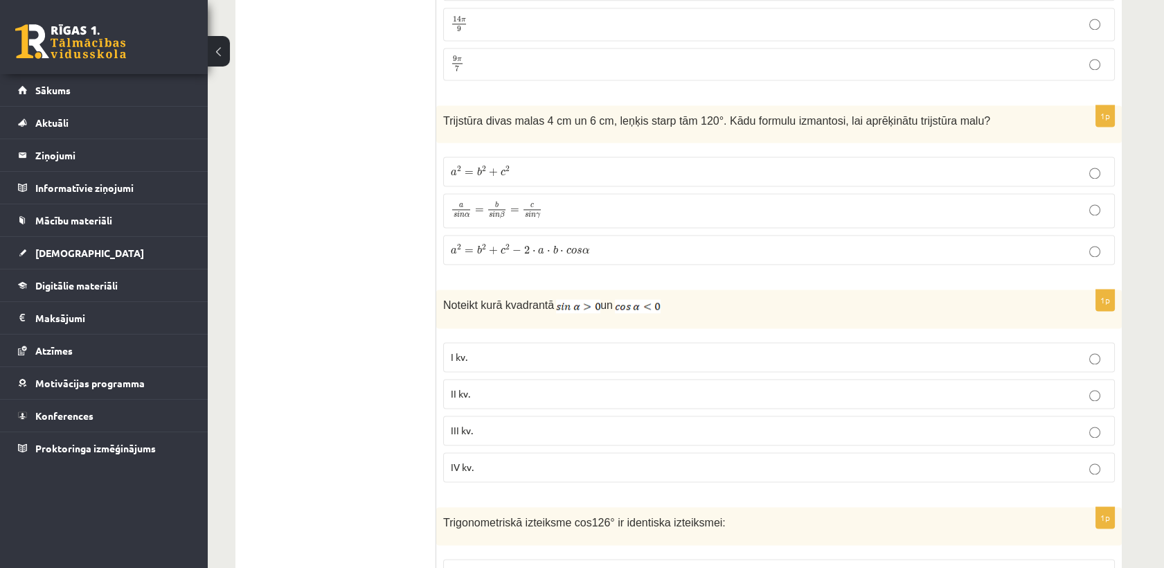
click at [560, 201] on p "a s i n α = b s i n β = c s i n γ a s i n α = b s i n β = c s i n γ" at bounding box center [779, 210] width 657 height 19
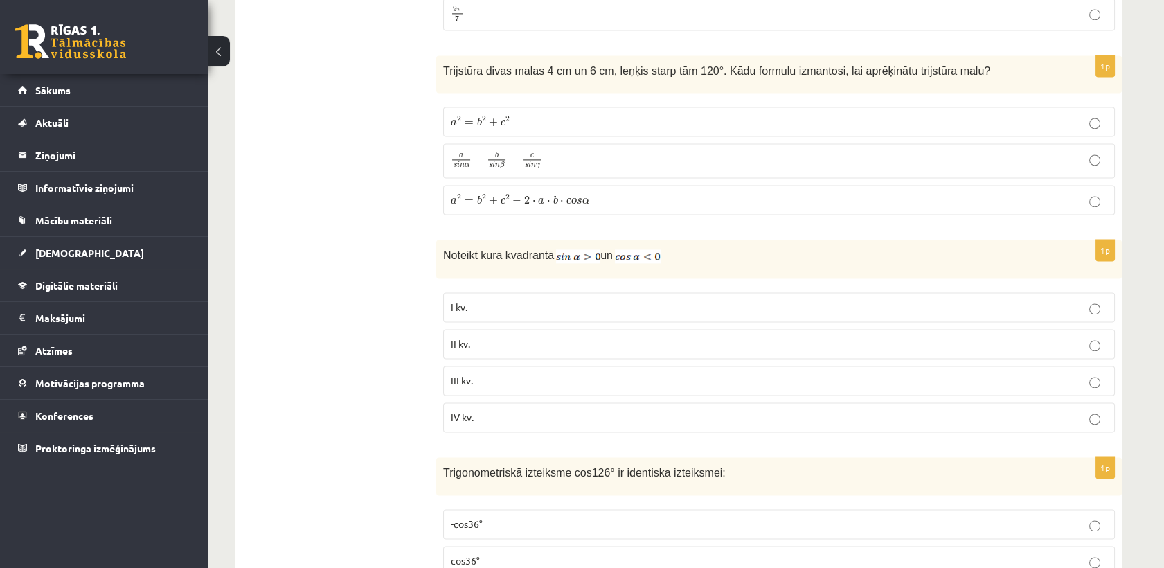
scroll to position [4001, 0]
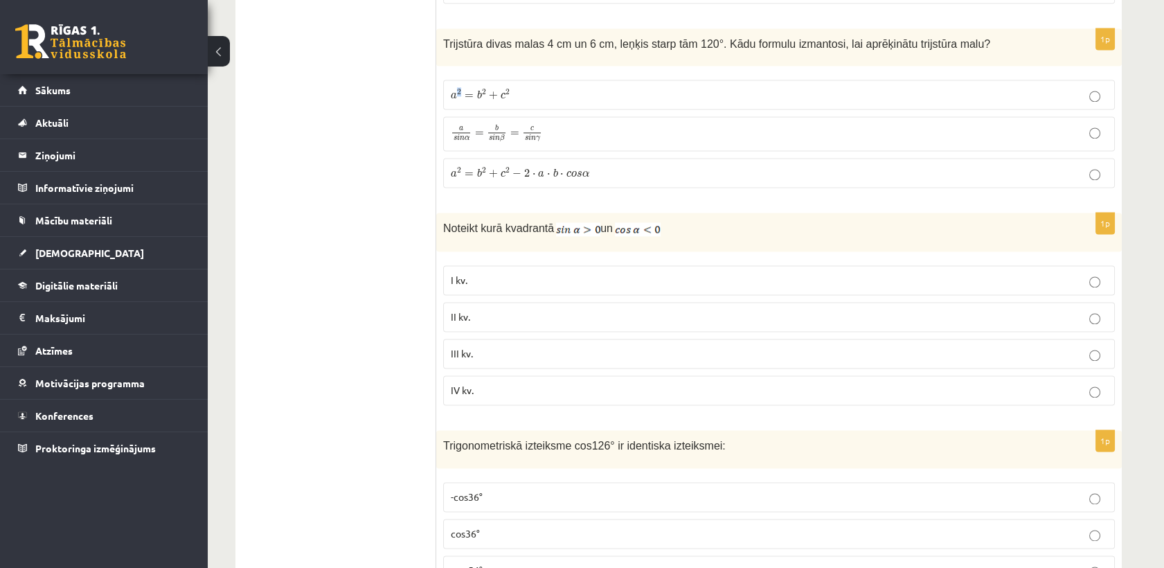
click at [458, 89] on span "2" at bounding box center [459, 92] width 4 height 6
drag, startPoint x: 458, startPoint y: 78, endPoint x: 709, endPoint y: 91, distance: 251.0
click at [709, 91] on label "a 2 = b 2 + c 2 a 2 = b 2 + c 2" at bounding box center [779, 95] width 672 height 30
click at [598, 170] on label "a 2 = b 2 + c 2 − 2 ⋅ a ⋅ b ⋅ c o s α a 2 = b 2 + c 2 − 2 ⋅ a ⋅ b ⋅ c o s α" at bounding box center [779, 173] width 672 height 30
click at [519, 80] on label "a 2 = b 2 + c 2 a 2 = b 2 + c 2" at bounding box center [779, 95] width 672 height 30
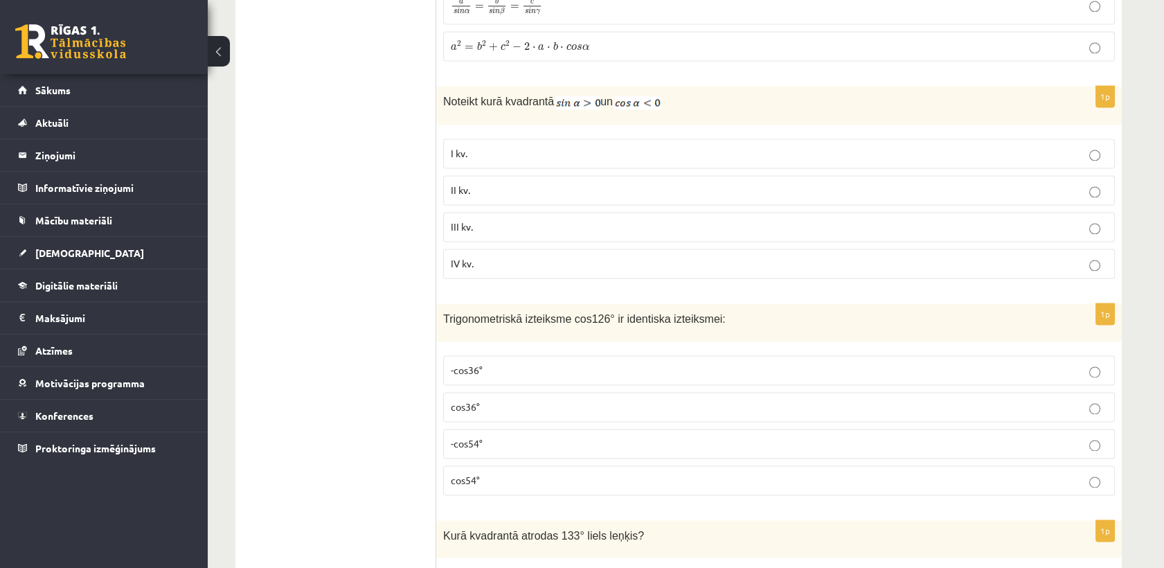
scroll to position [4155, 0]
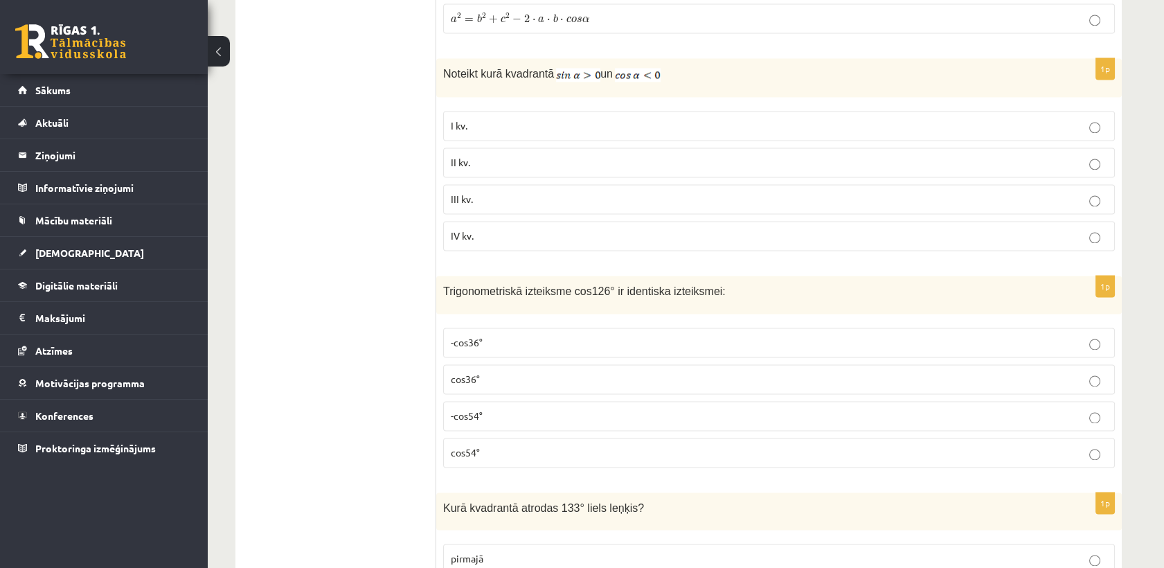
click at [486, 155] on p "II kv." at bounding box center [779, 162] width 657 height 15
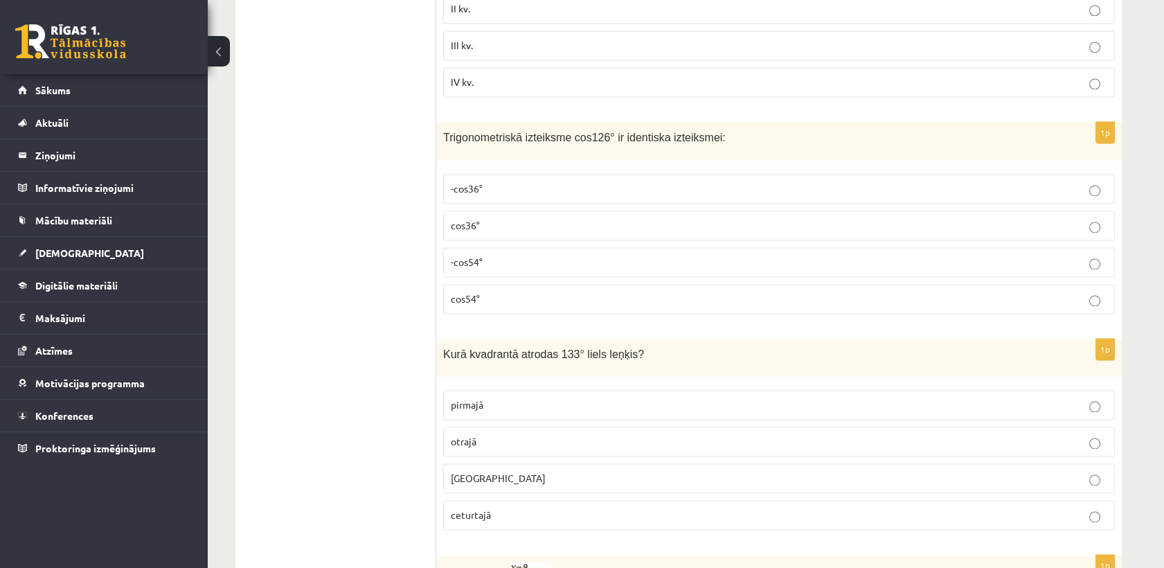
scroll to position [4386, 0]
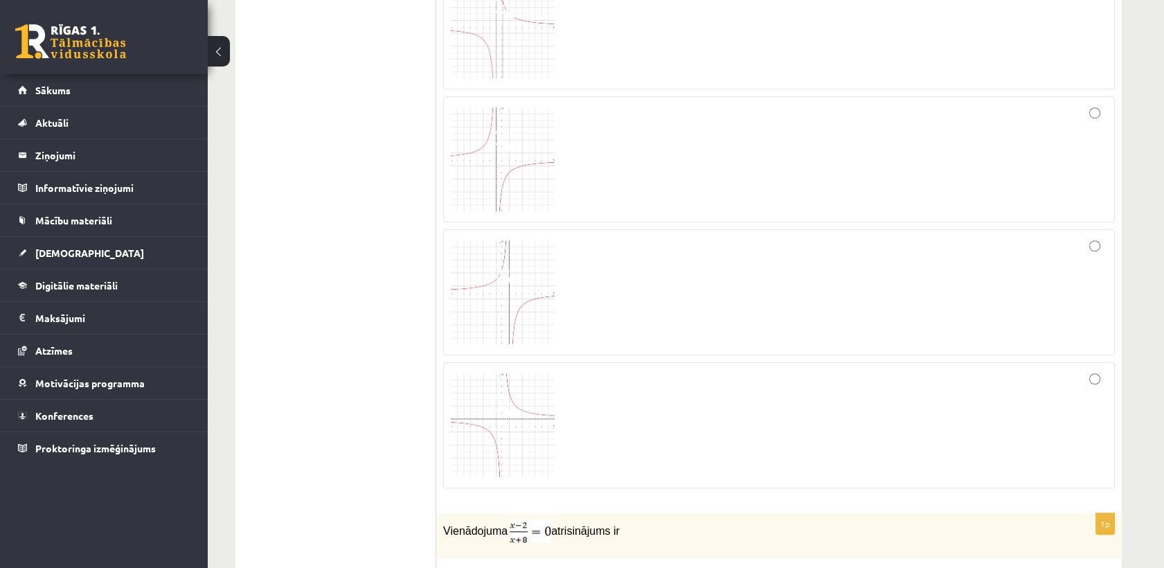
click at [870, 274] on div at bounding box center [779, 292] width 657 height 111
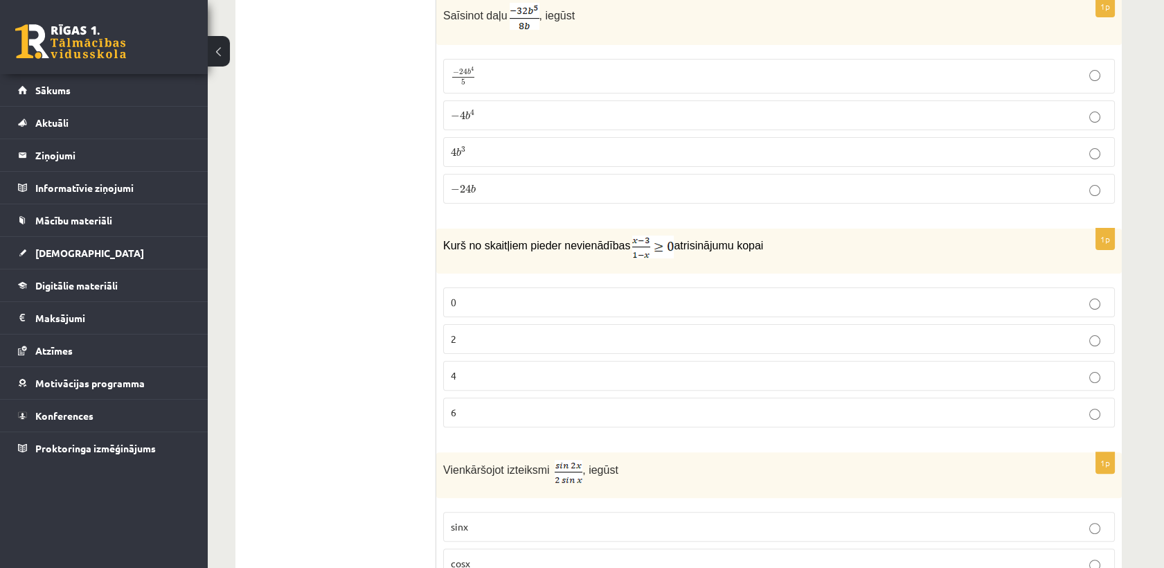
scroll to position [923, 0]
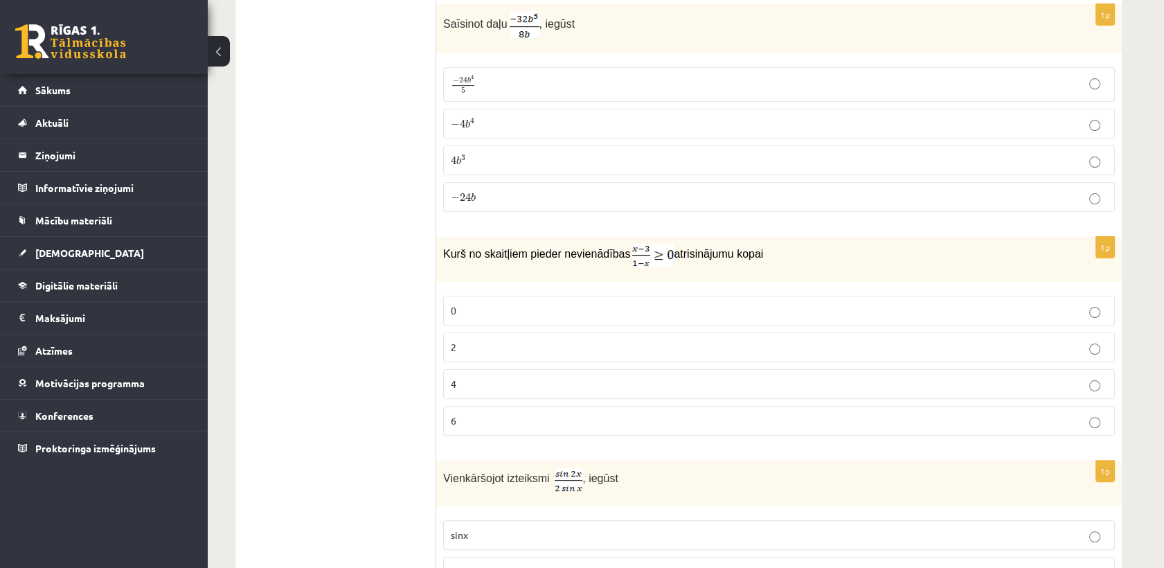
click at [751, 346] on p "2" at bounding box center [779, 347] width 657 height 15
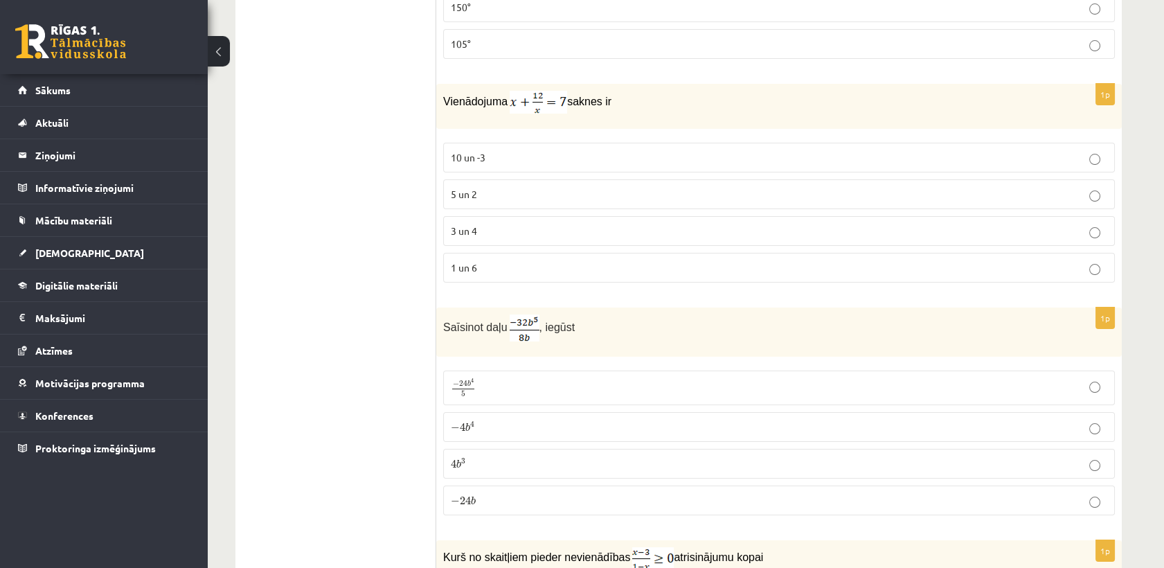
scroll to position [615, 0]
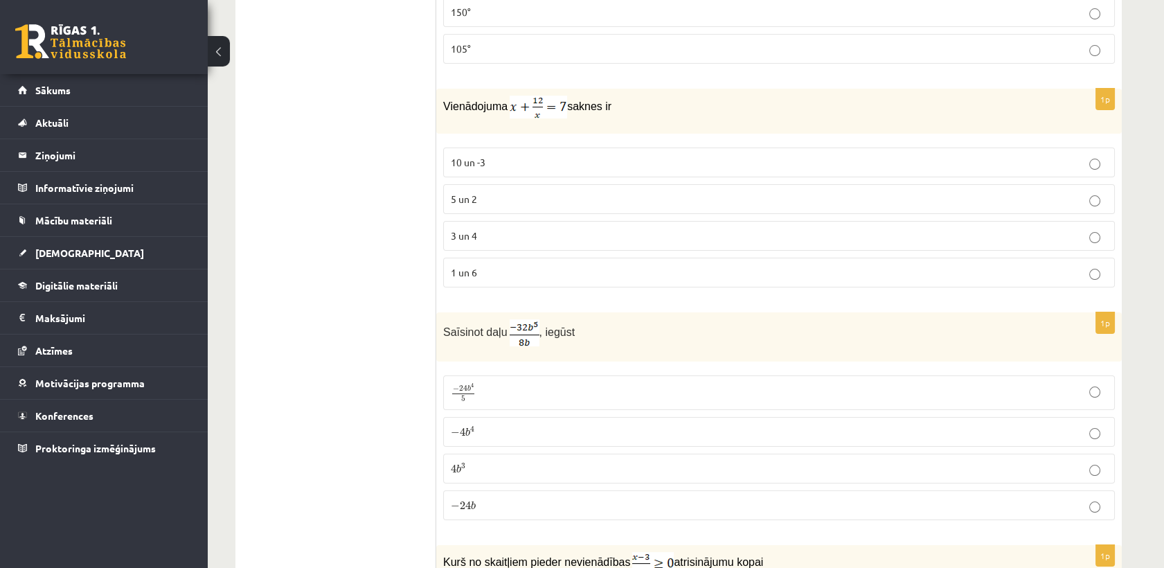
click at [616, 425] on p "− 4 b 4 − 4 b 4" at bounding box center [779, 432] width 657 height 15
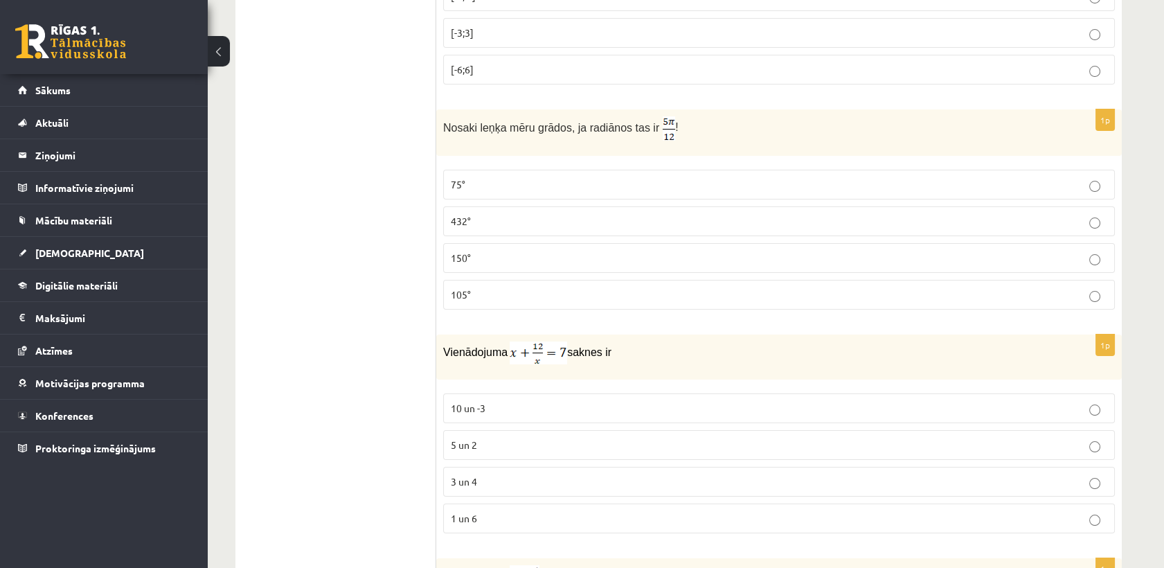
scroll to position [384, 0]
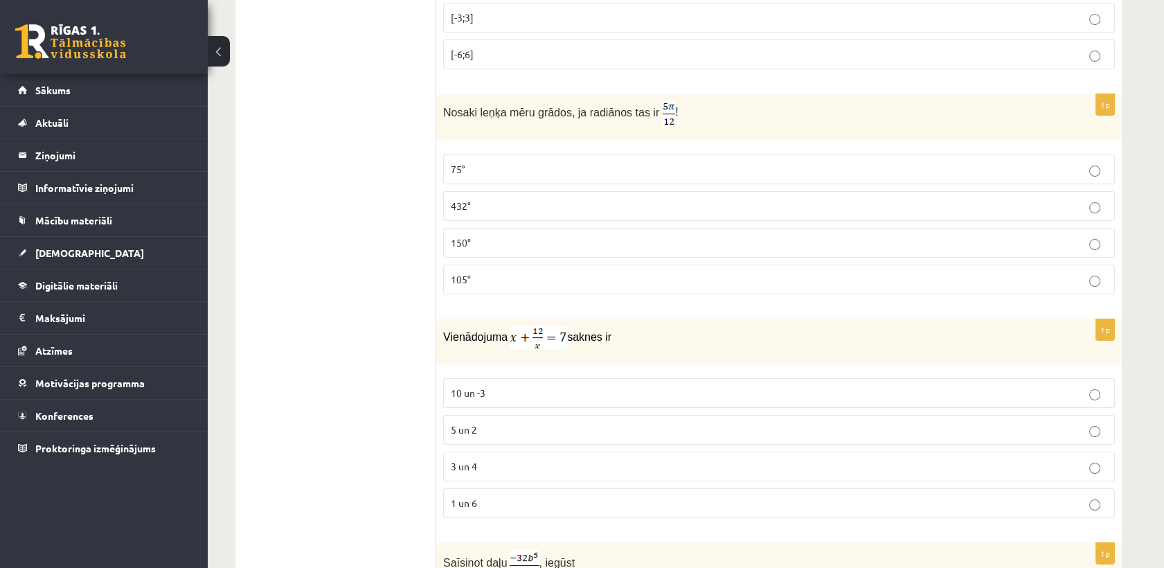
drag, startPoint x: 465, startPoint y: 469, endPoint x: 438, endPoint y: 474, distance: 26.8
click at [464, 470] on p "3 un 4" at bounding box center [779, 466] width 657 height 15
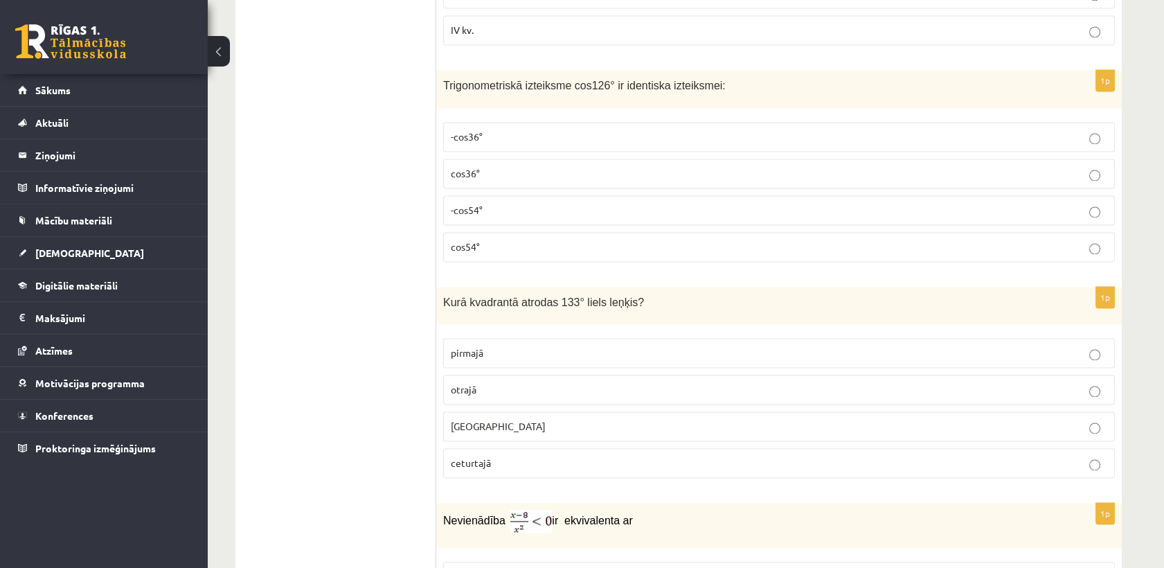
scroll to position [4386, 0]
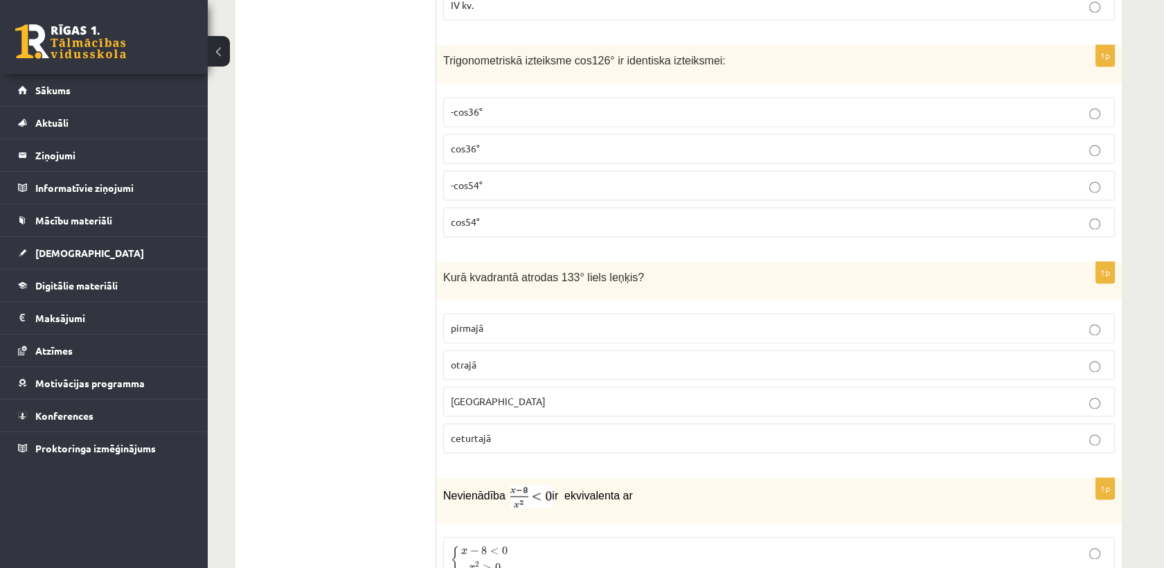
click at [537, 178] on p "-cos54°" at bounding box center [779, 185] width 657 height 15
click at [545, 178] on p "-cos54°" at bounding box center [779, 185] width 657 height 15
click at [479, 357] on p "otrajā" at bounding box center [779, 364] width 657 height 15
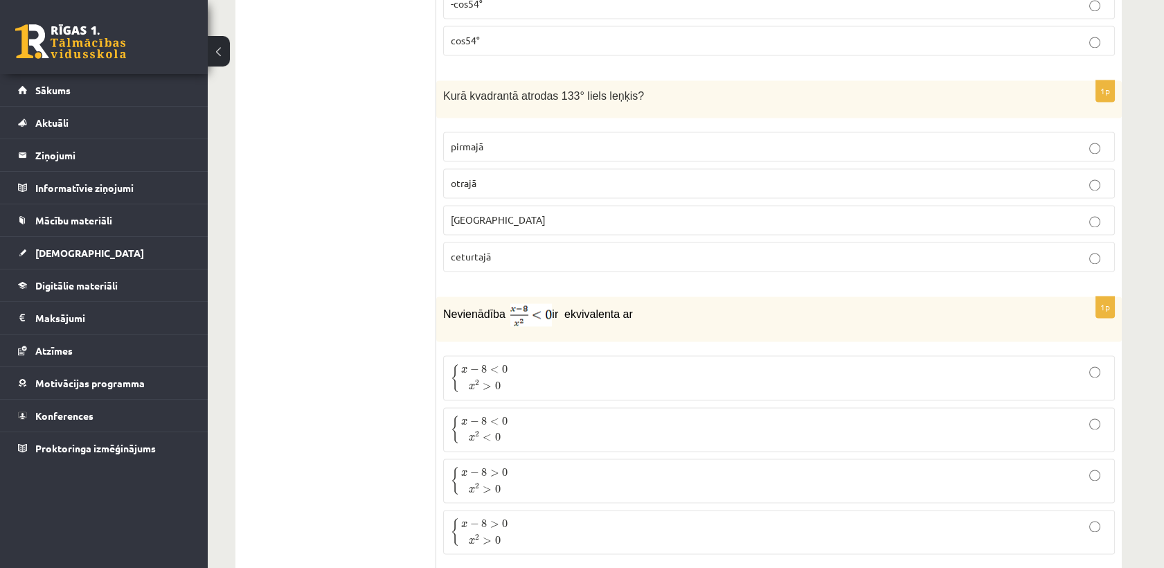
scroll to position [4593, 0]
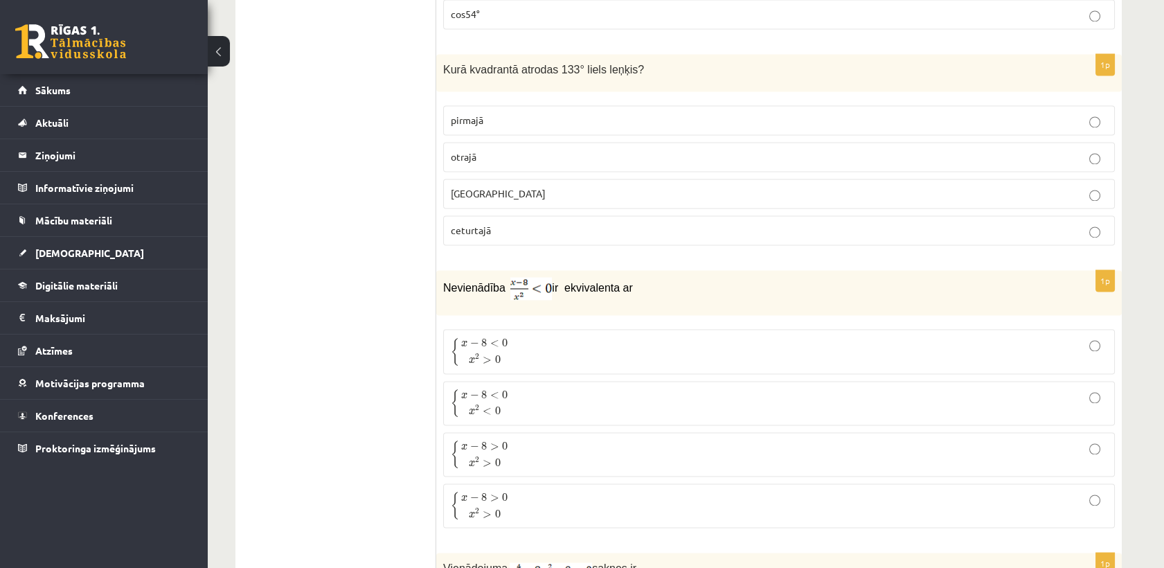
click at [510, 444] on span "{ x − 8 > 0 x 2 > 0" at bounding box center [481, 454] width 60 height 28
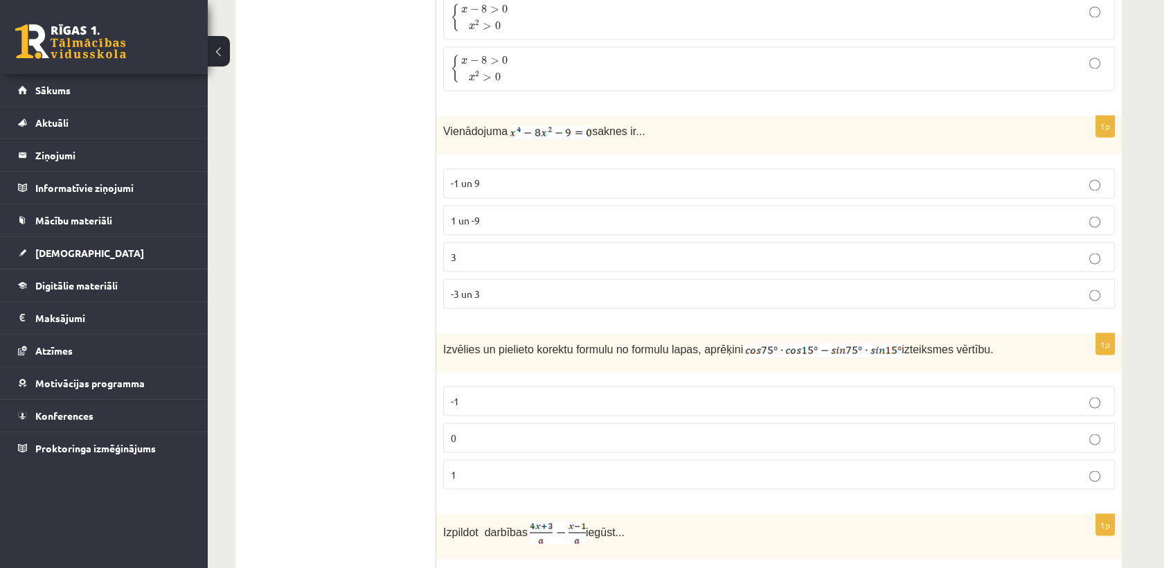
scroll to position [5055, 0]
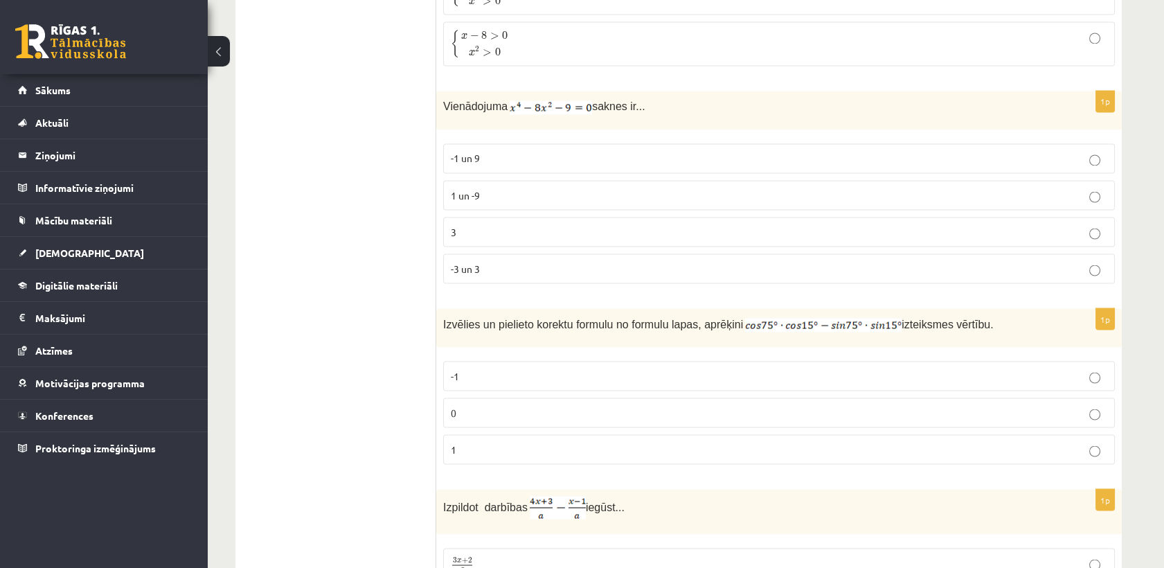
click at [524, 151] on p "-1 un 9" at bounding box center [779, 158] width 657 height 15
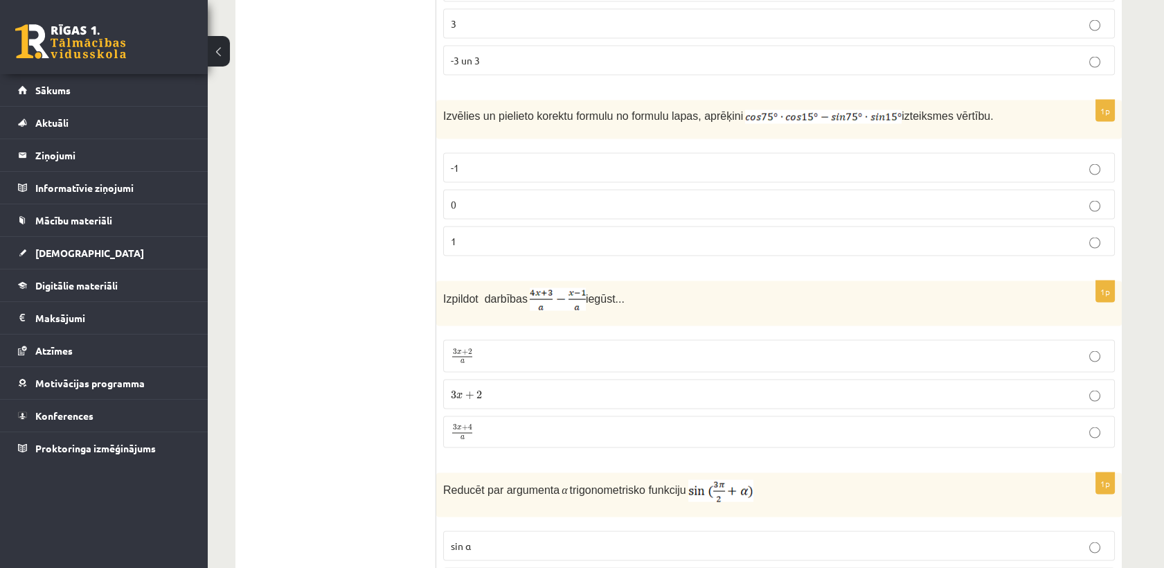
scroll to position [5237, 0]
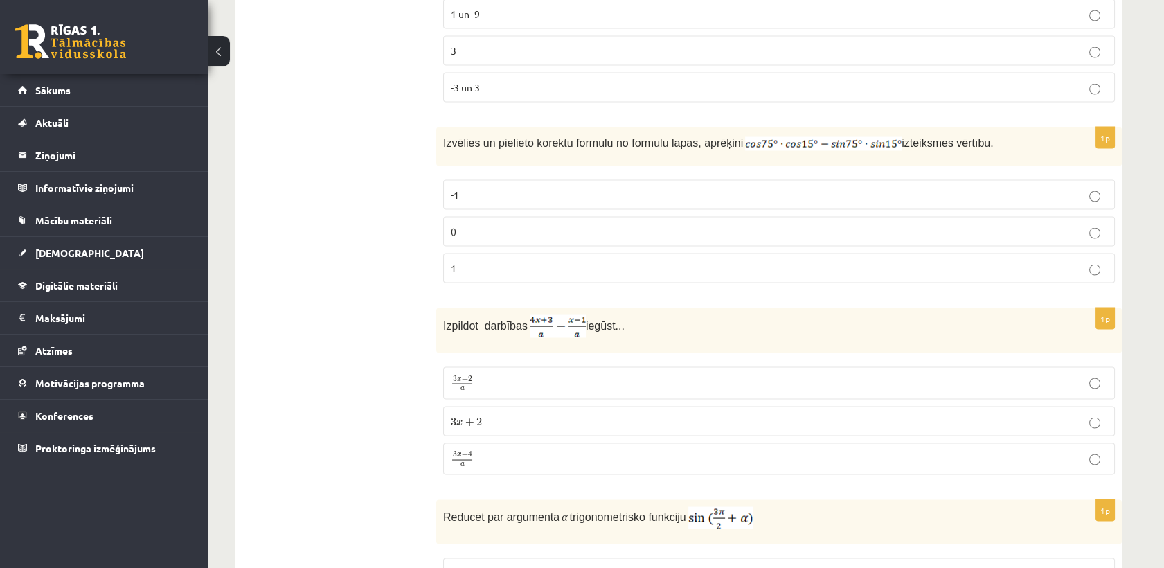
click at [499, 224] on label "0" at bounding box center [779, 231] width 672 height 30
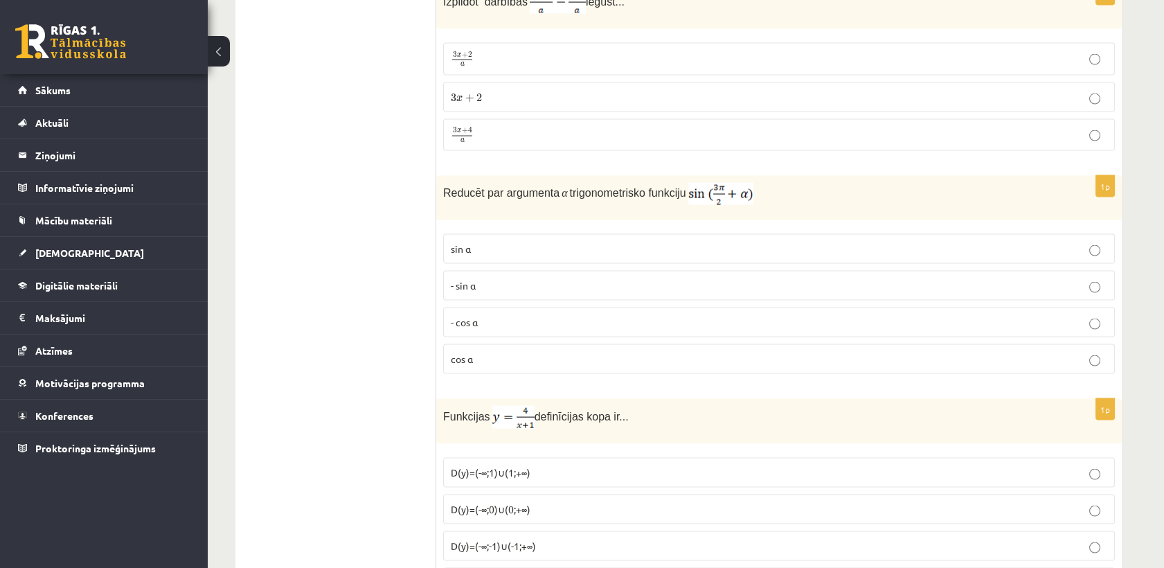
scroll to position [5468, 0]
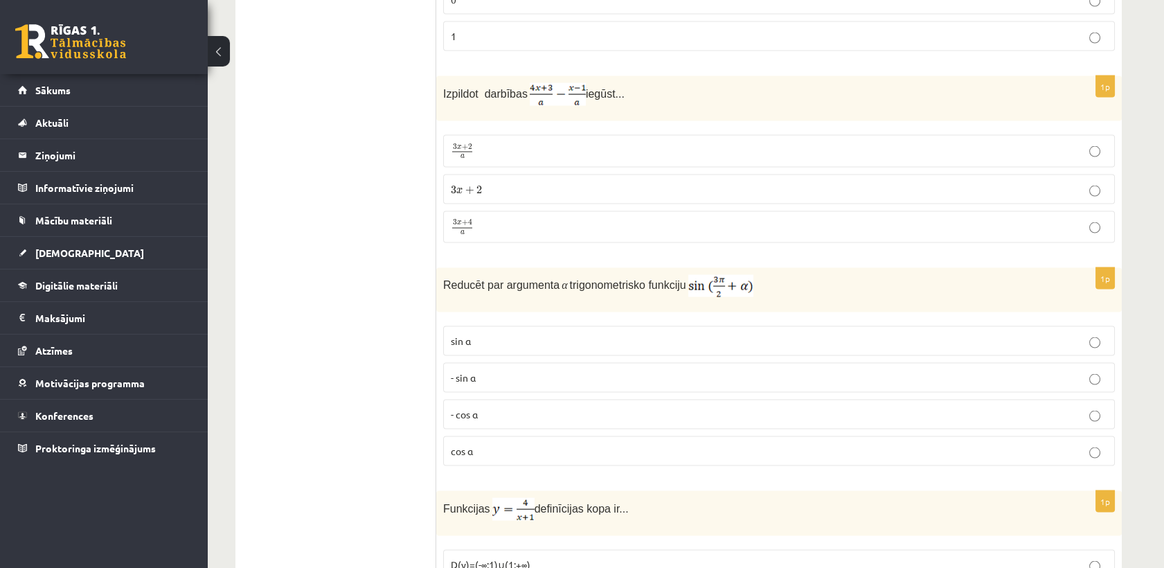
click at [493, 444] on p "cos⁡ α" at bounding box center [779, 451] width 657 height 15
click at [562, 182] on p "3 x + 2 3 x + 2" at bounding box center [779, 189] width 657 height 15
click at [612, 225] on fieldset "3 x + 2 a 3 x + 2 a 3 x + 2 3 x + 2 3 x + 4 a 3 x + 4 a" at bounding box center [779, 187] width 672 height 119
click at [648, 219] on p "3 x + 4 a 3 x + 4 a" at bounding box center [779, 227] width 657 height 17
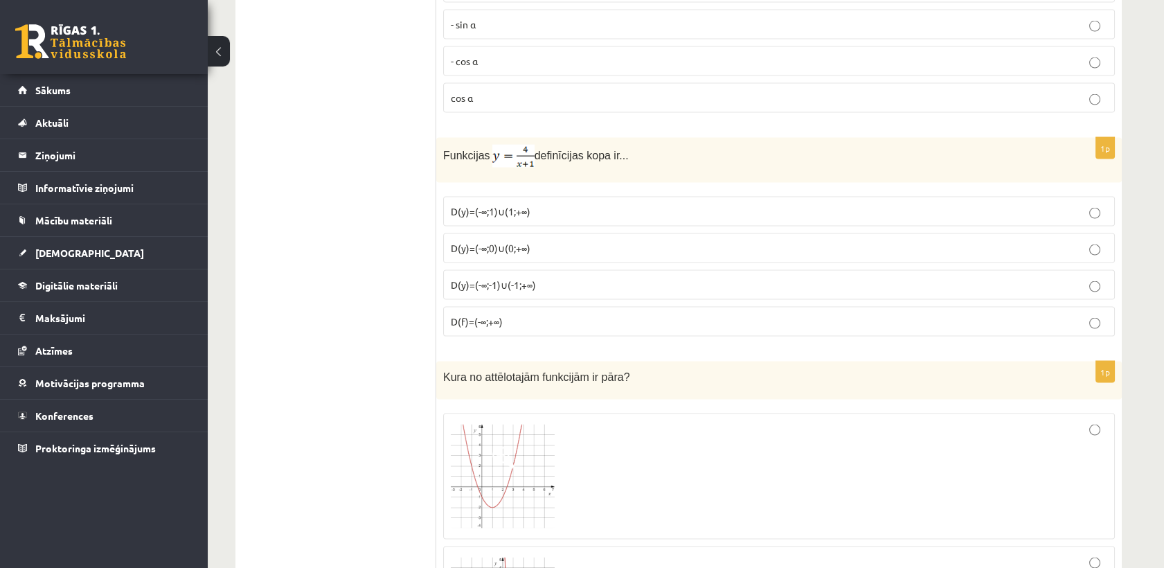
scroll to position [5929, 0]
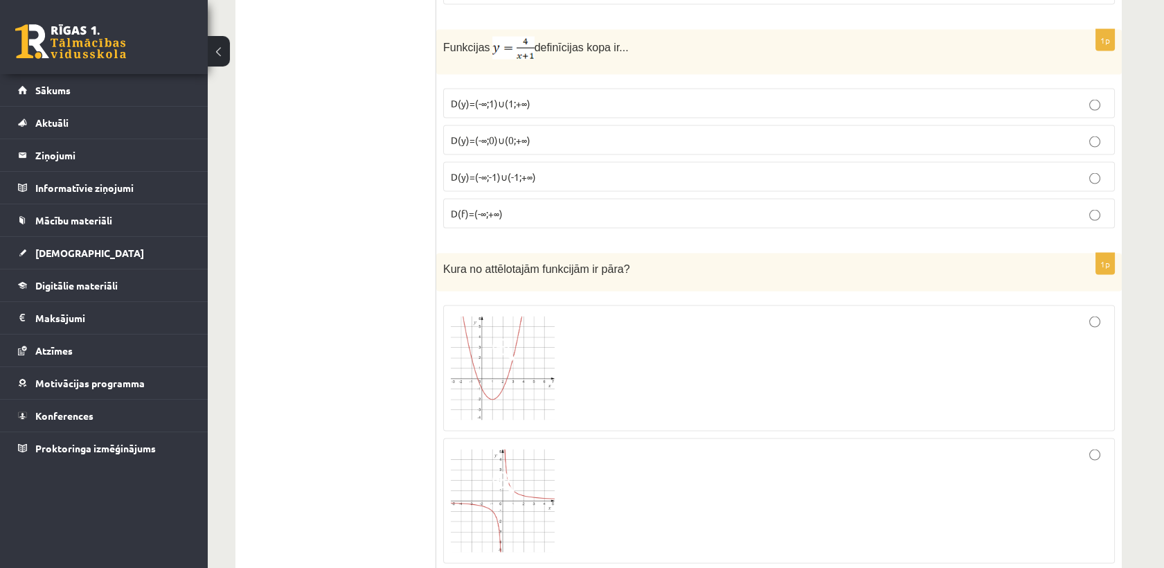
click at [591, 128] on label "D(y)=(-∞;0)∪(0;+∞)" at bounding box center [779, 140] width 672 height 30
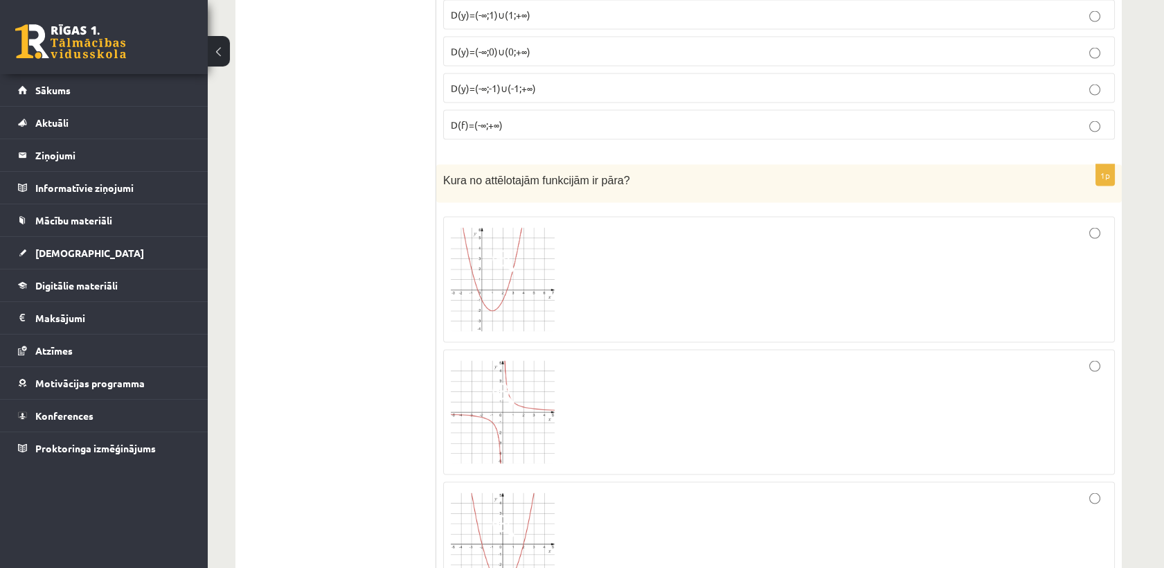
scroll to position [6237, 0]
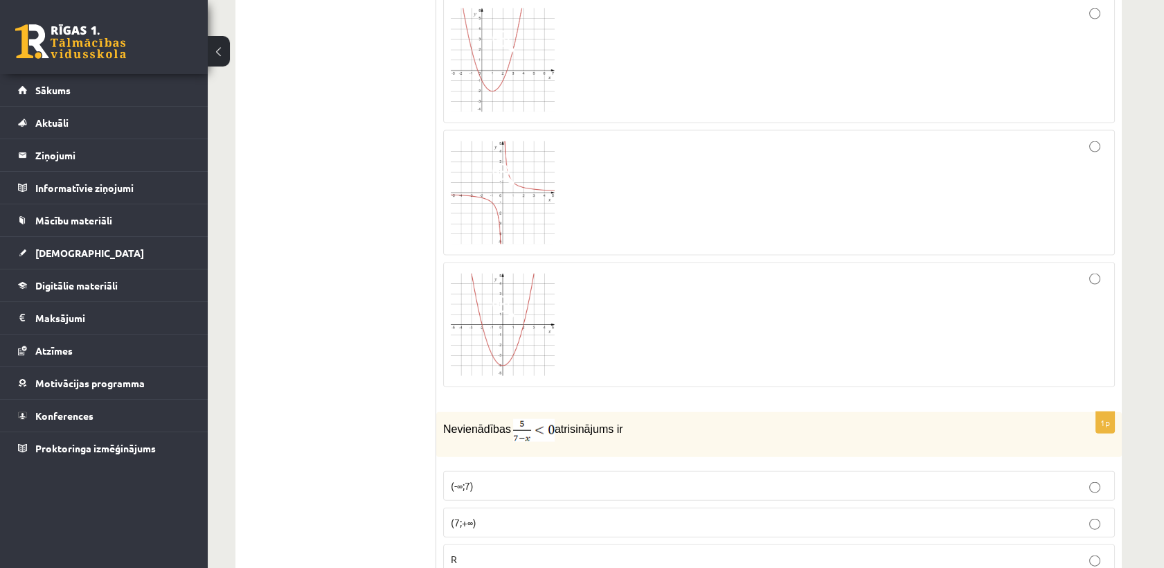
click at [689, 161] on div at bounding box center [779, 193] width 657 height 111
click at [517, 182] on img at bounding box center [503, 193] width 104 height 104
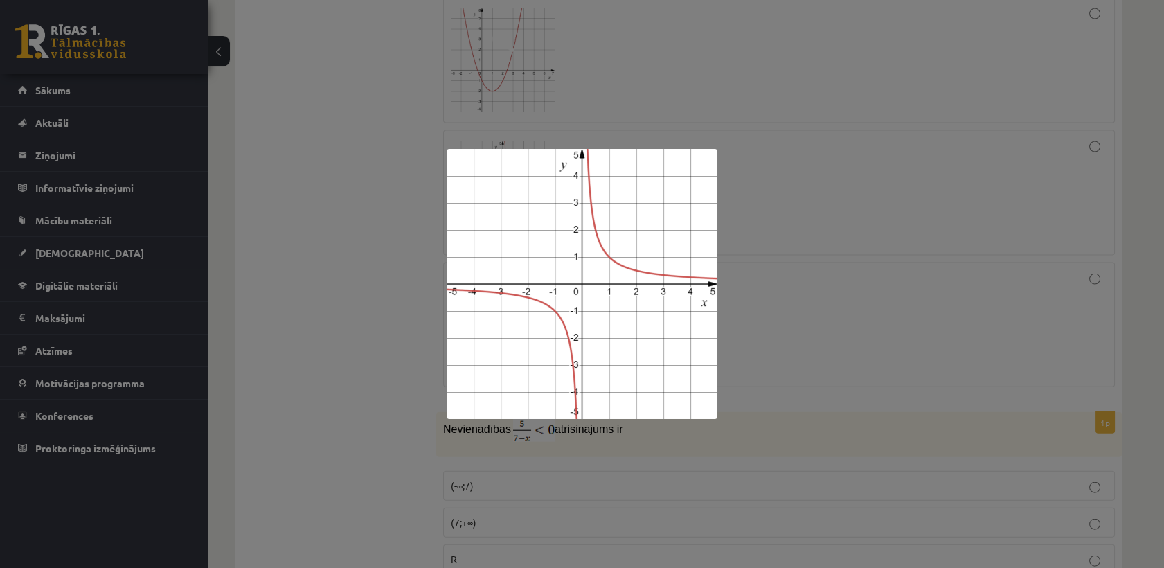
click at [795, 206] on div at bounding box center [582, 284] width 1164 height 568
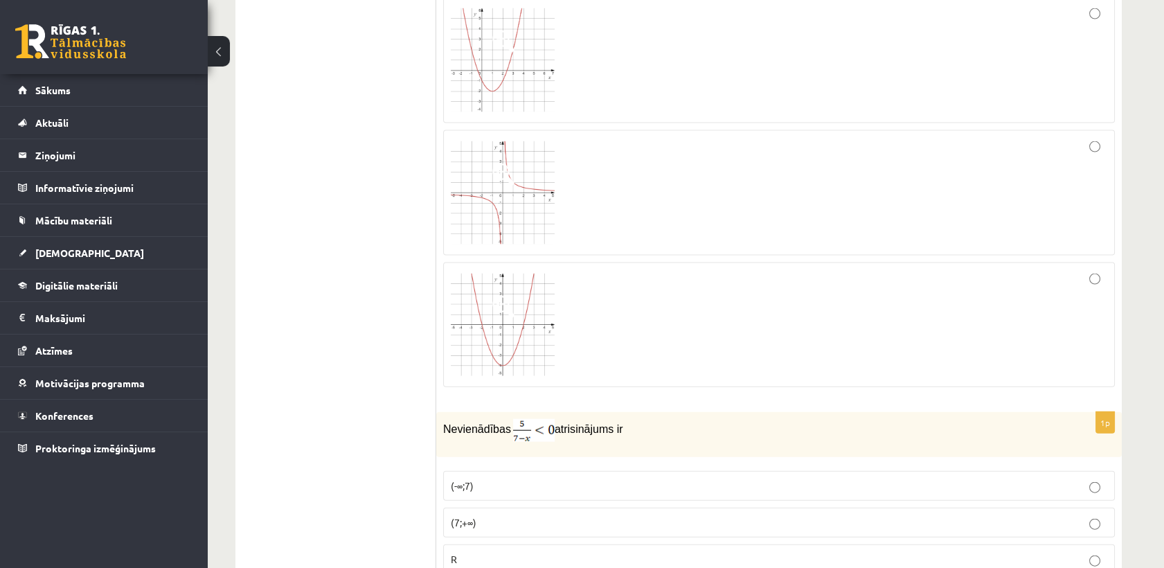
click at [781, 161] on div at bounding box center [779, 193] width 657 height 111
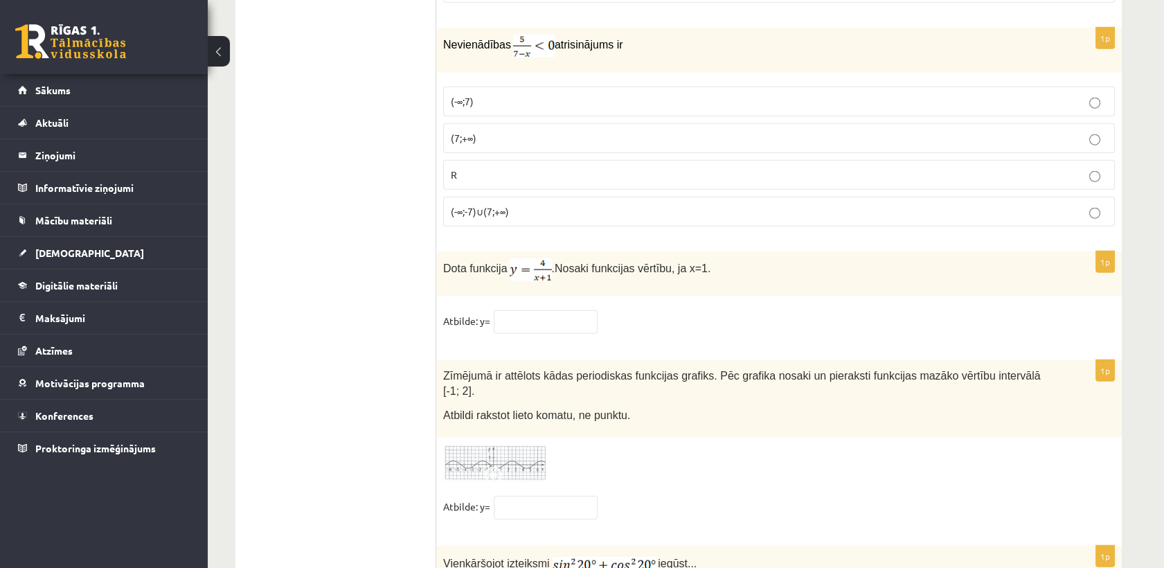
scroll to position [6699, 0]
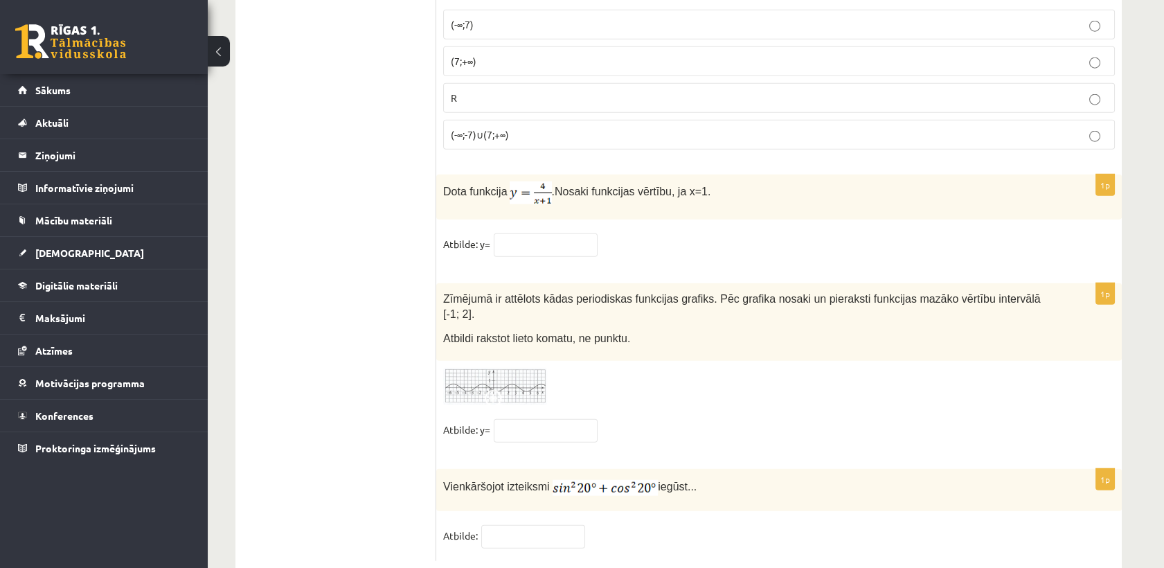
click at [528, 525] on fieldset "Atbilde:" at bounding box center [779, 539] width 672 height 29
click at [528, 525] on input "text" at bounding box center [533, 537] width 104 height 24
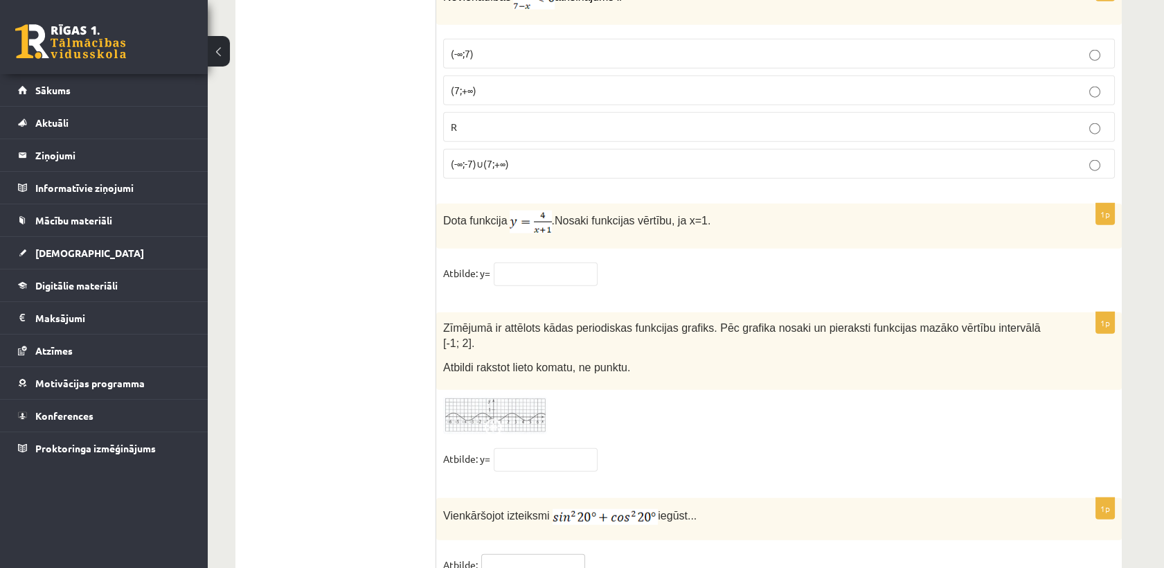
scroll to position [6622, 0]
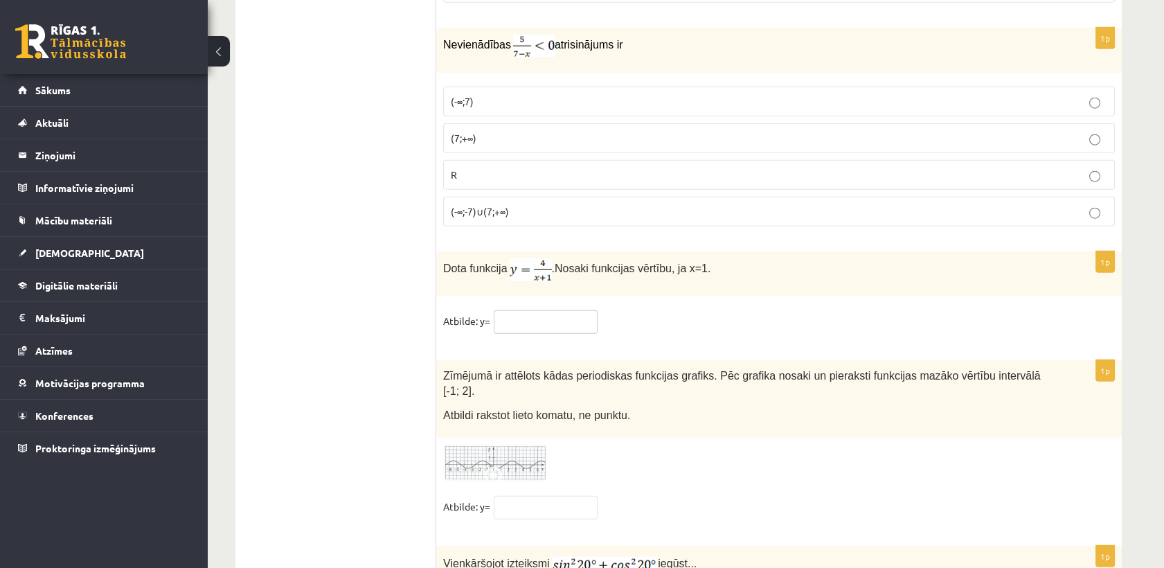
click at [540, 310] on input "text" at bounding box center [546, 322] width 104 height 24
click at [535, 123] on label "(7;+∞)" at bounding box center [779, 138] width 672 height 30
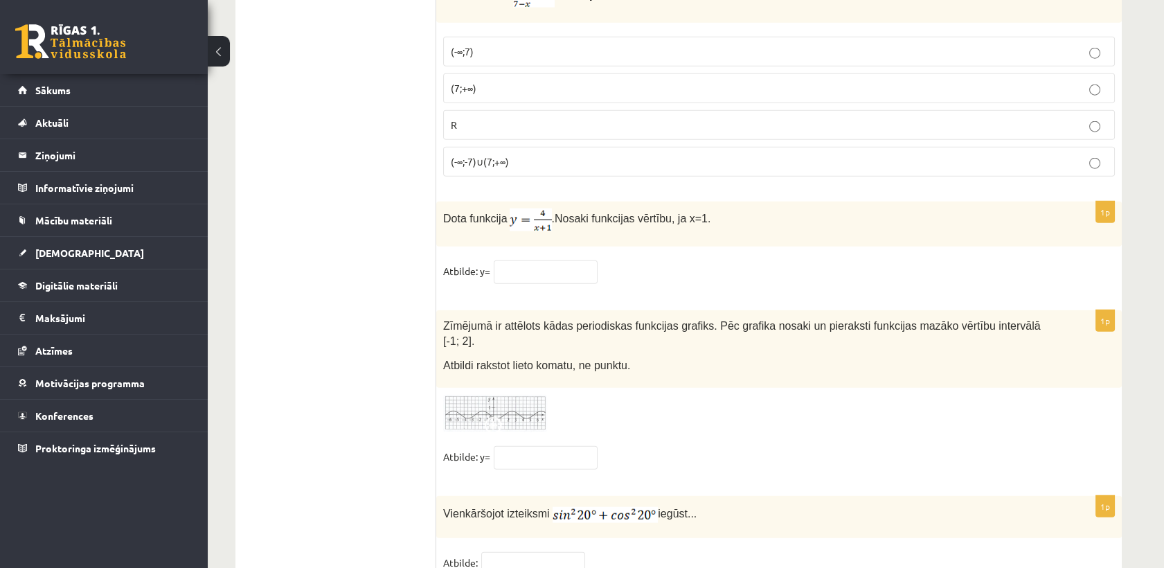
scroll to position [6699, 0]
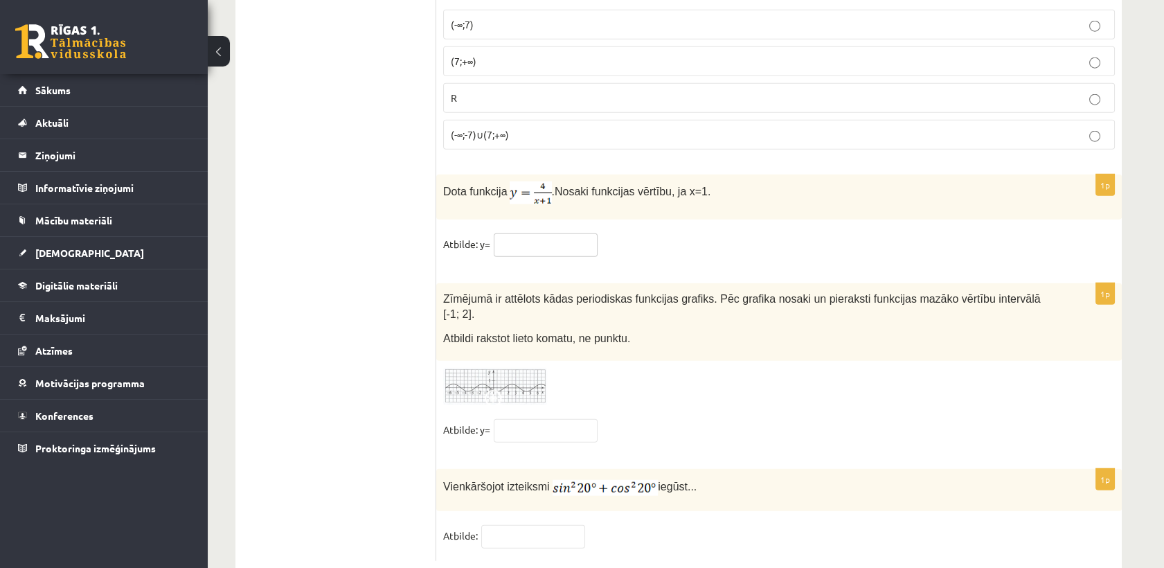
click at [532, 233] on input "text" at bounding box center [546, 245] width 104 height 24
type input "*"
click at [557, 419] on input "text" at bounding box center [546, 431] width 104 height 24
click at [786, 368] on div at bounding box center [779, 387] width 672 height 38
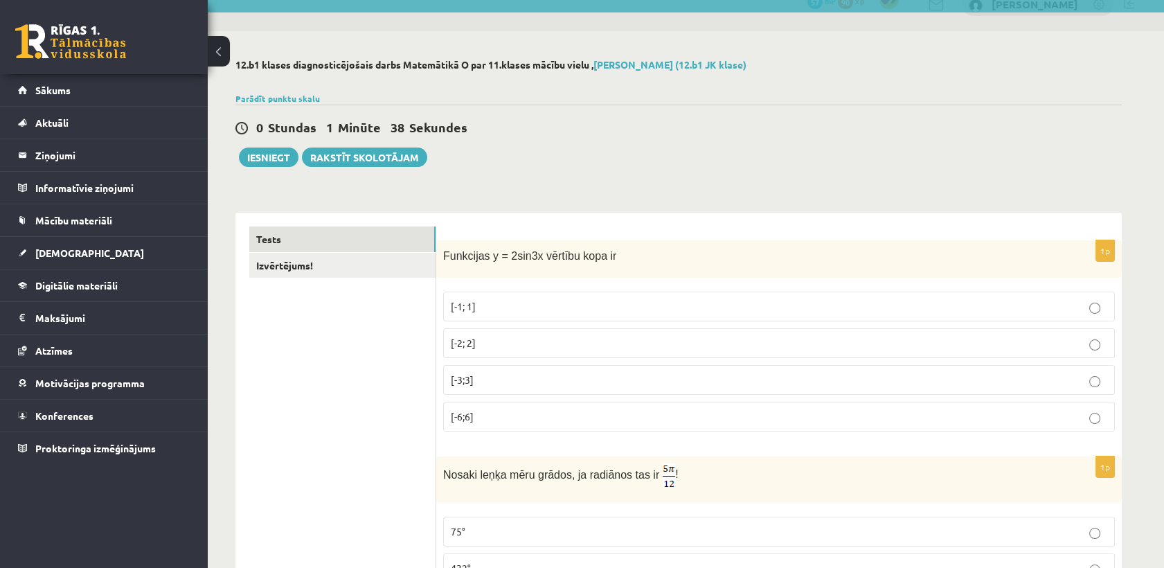
scroll to position [0, 0]
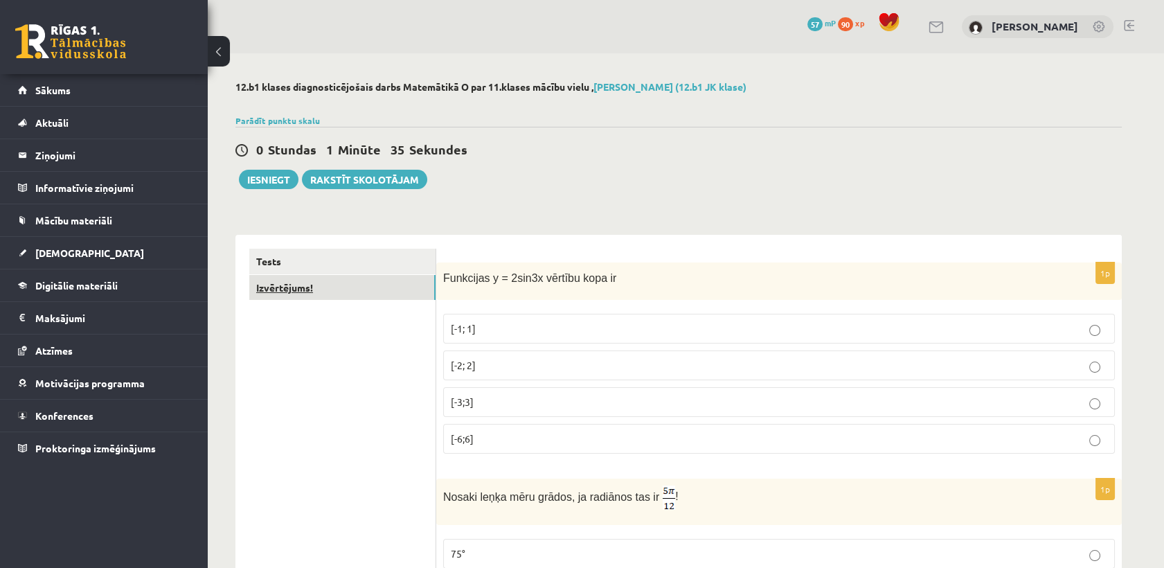
click at [359, 292] on link "Izvērtējums!" at bounding box center [342, 288] width 186 height 26
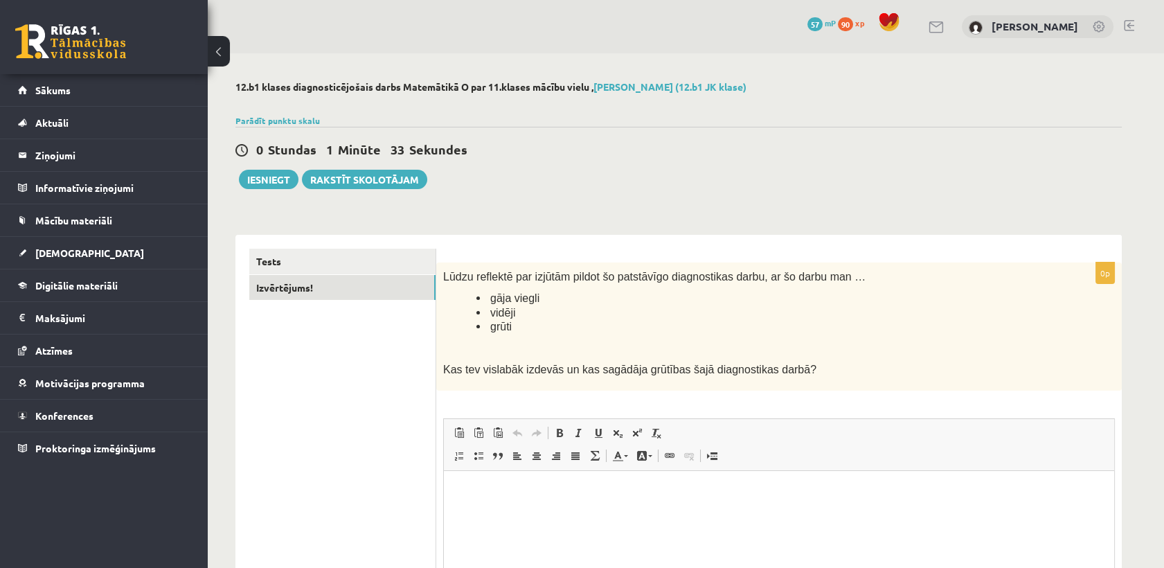
click at [461, 305] on ul "gāja viegli vidēji grūti" at bounding box center [744, 312] width 602 height 43
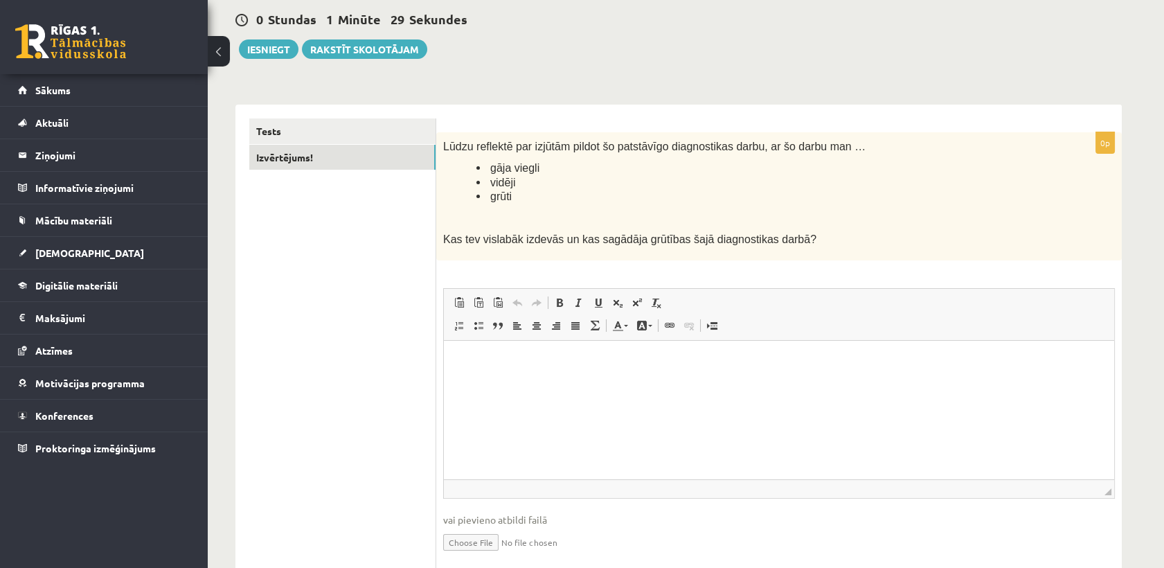
scroll to position [26, 0]
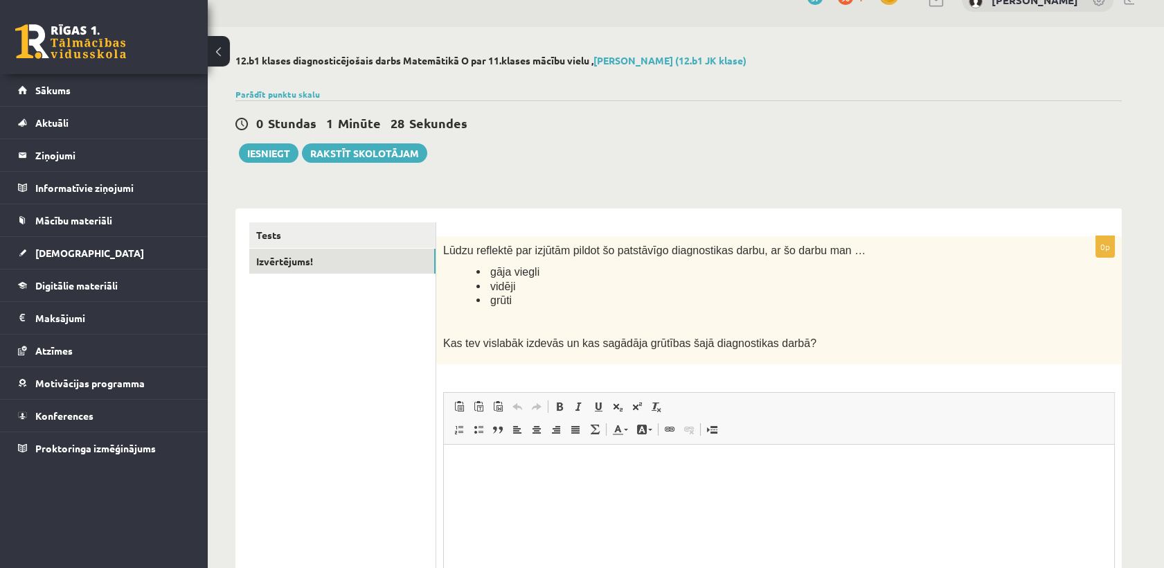
click at [572, 487] on html at bounding box center [779, 466] width 670 height 42
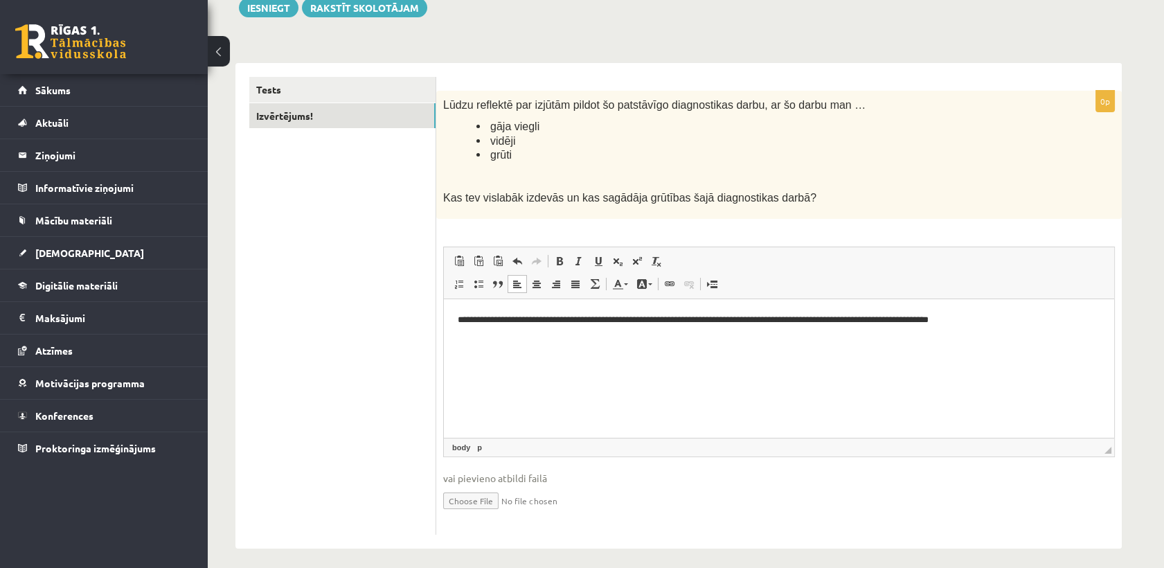
scroll to position [180, 0]
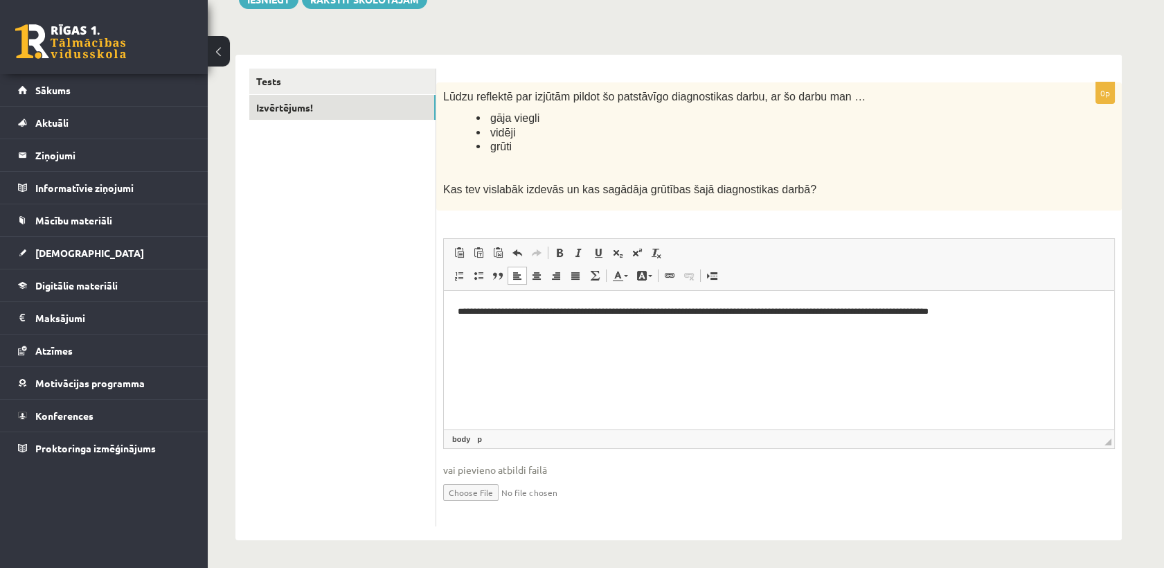
click at [499, 445] on span "◢ Elements path body p" at bounding box center [779, 438] width 670 height 19
click at [480, 434] on link "p" at bounding box center [479, 439] width 10 height 12
click at [533, 333] on html "**********" at bounding box center [779, 312] width 670 height 42
click at [357, 88] on link "Tests" at bounding box center [342, 82] width 186 height 26
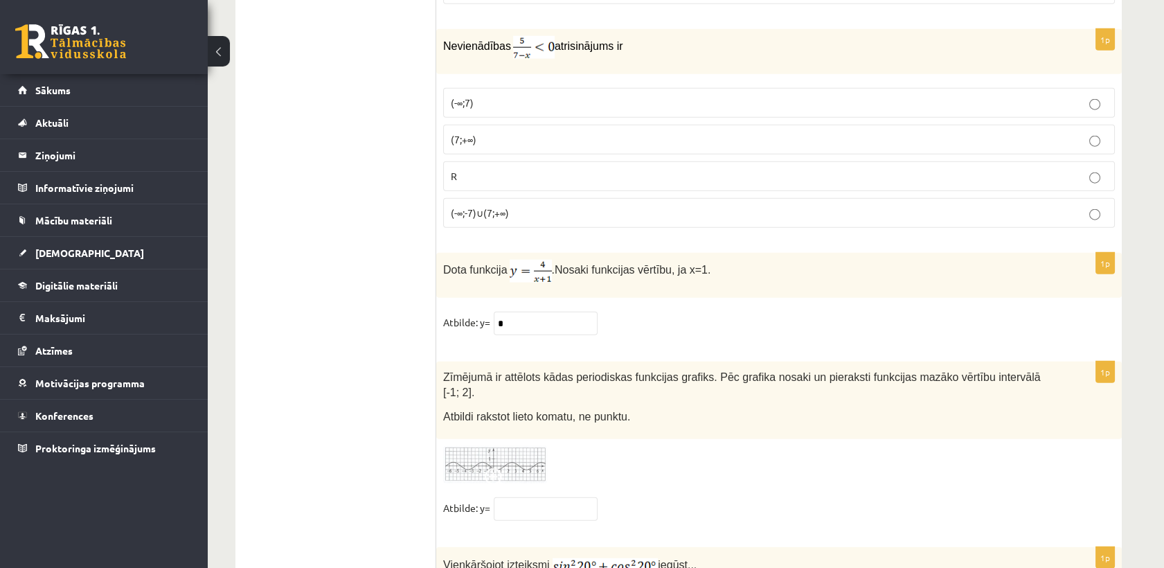
scroll to position [6654, 0]
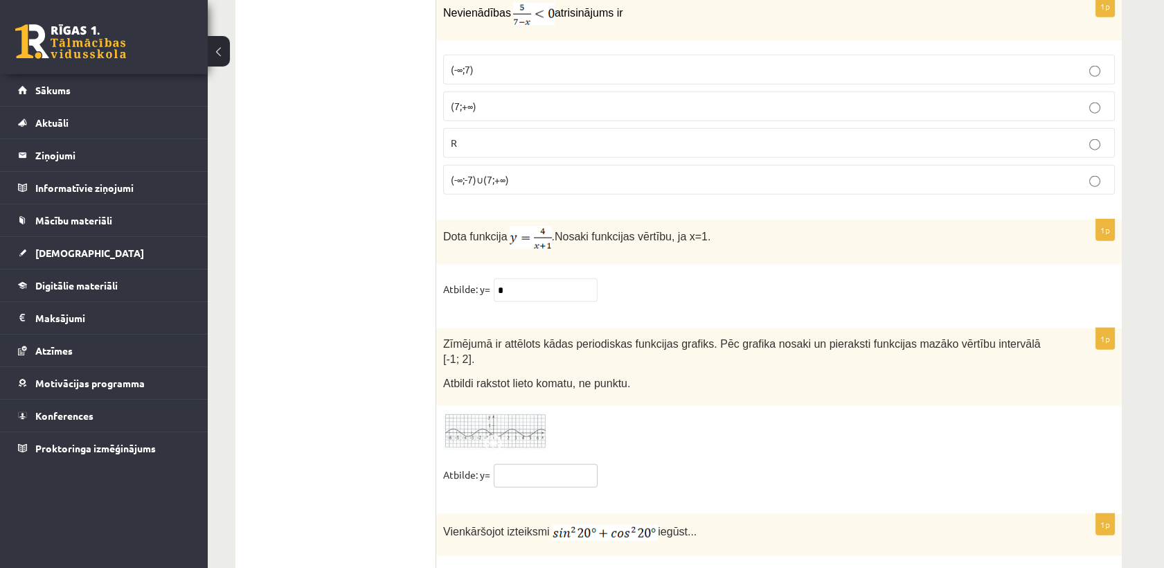
click at [548, 464] on input "text" at bounding box center [546, 476] width 104 height 24
click at [693, 413] on div at bounding box center [779, 432] width 672 height 38
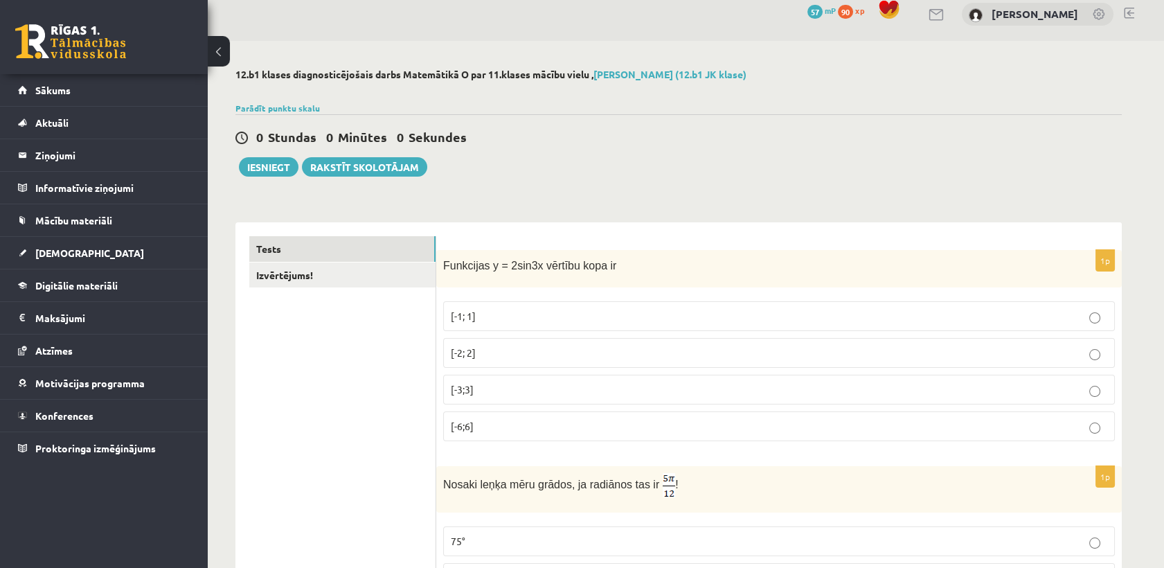
scroll to position [0, 0]
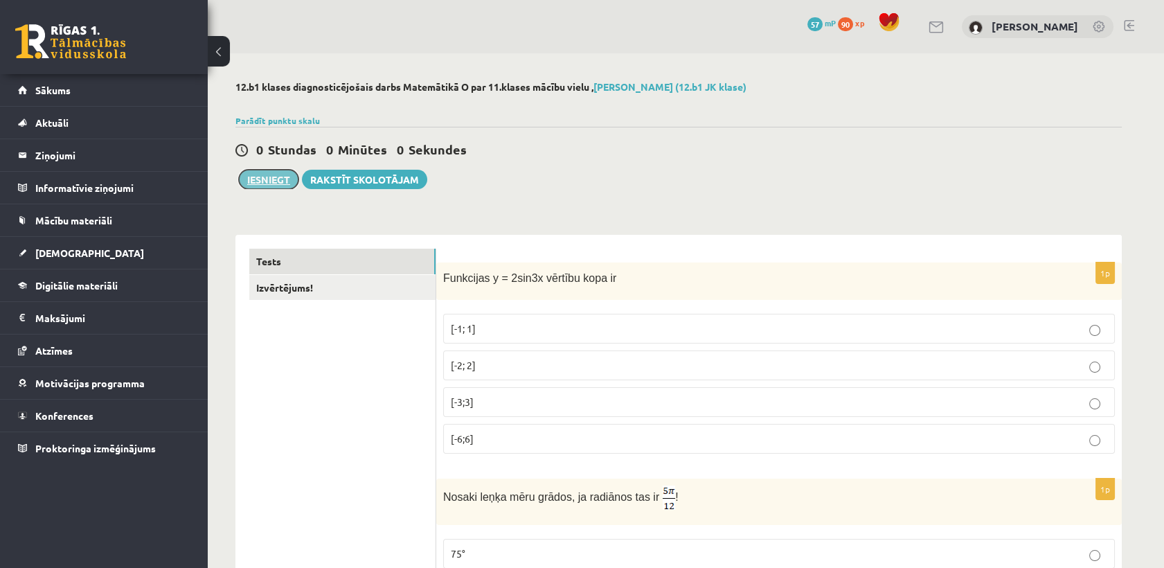
click at [254, 188] on button "Iesniegt" at bounding box center [269, 179] width 60 height 19
click at [582, 270] on div at bounding box center [581, 273] width 3 height 8
click at [264, 178] on button "Iesniegt" at bounding box center [269, 179] width 60 height 19
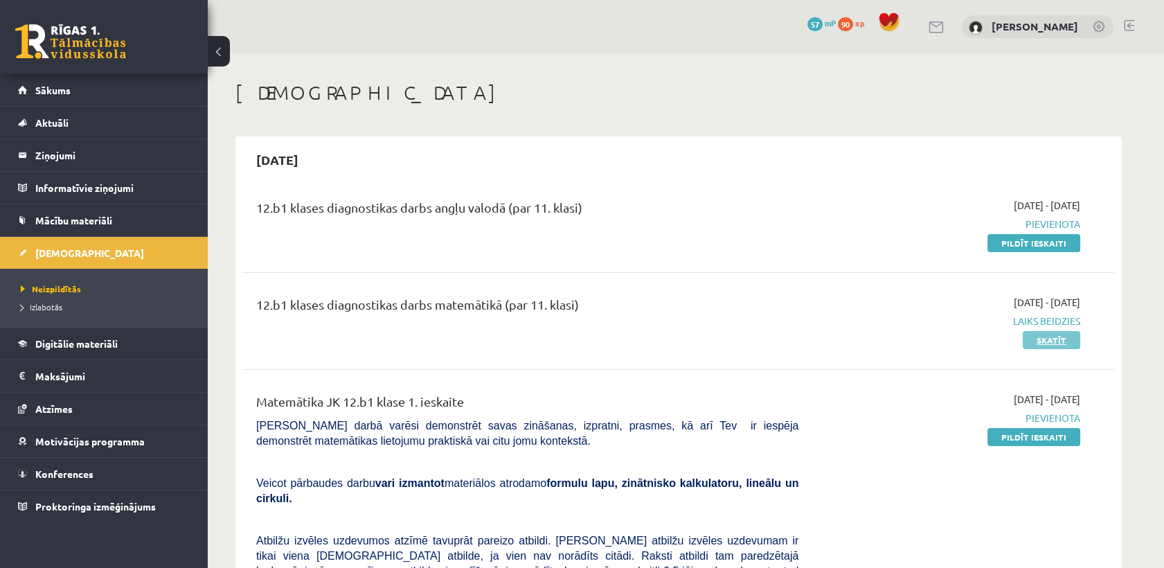
click at [1063, 341] on link "Skatīt" at bounding box center [1051, 340] width 57 height 18
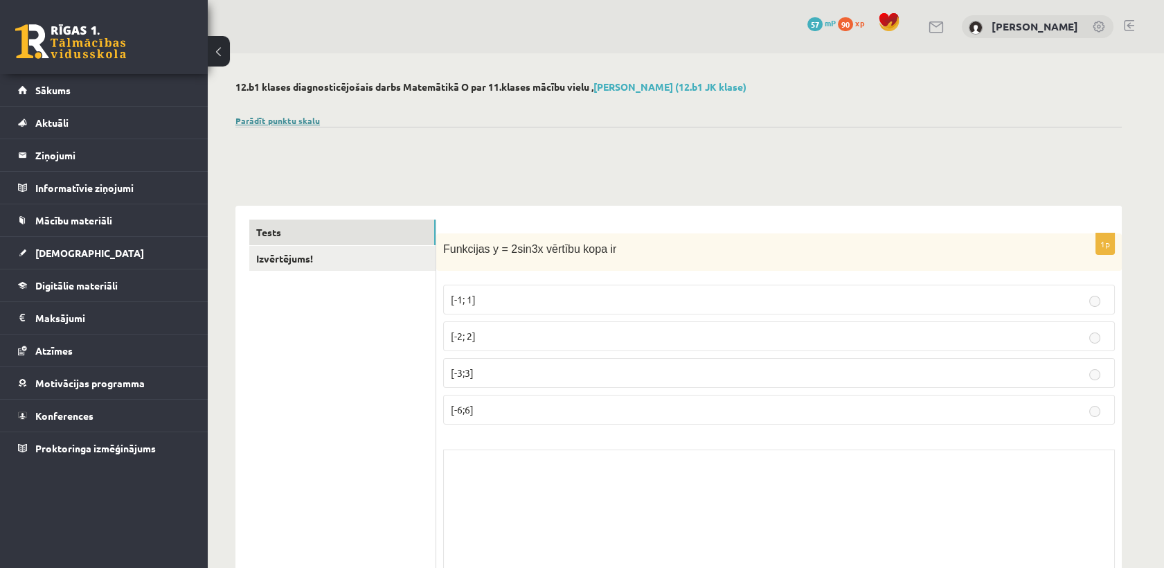
click at [301, 123] on link "Parādīt punktu skalu" at bounding box center [277, 120] width 84 height 11
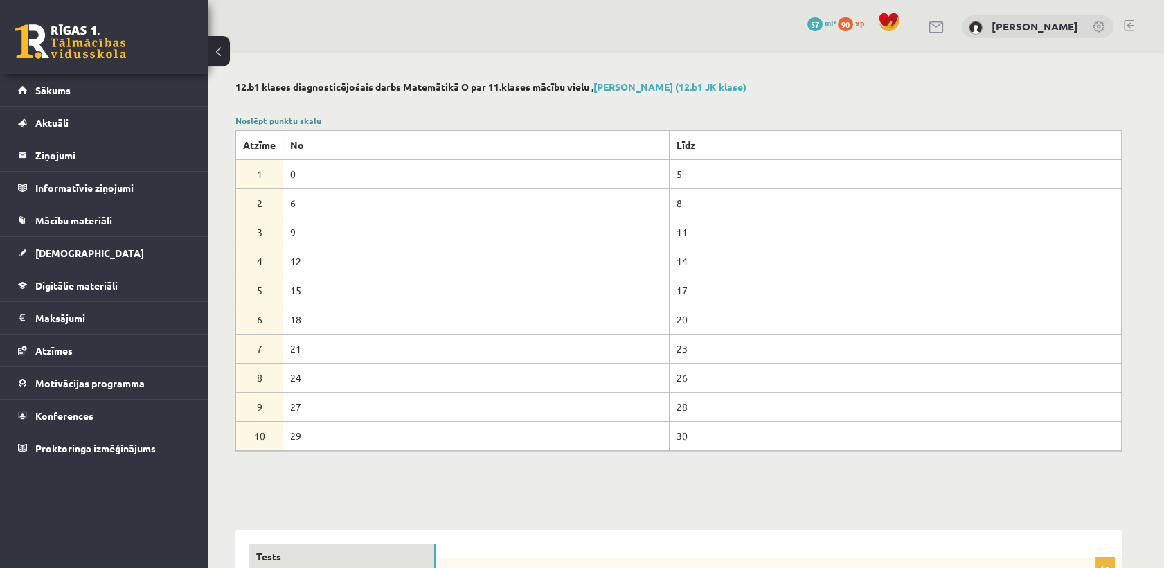
click at [301, 123] on link "Noslēpt punktu skalu" at bounding box center [278, 120] width 86 height 11
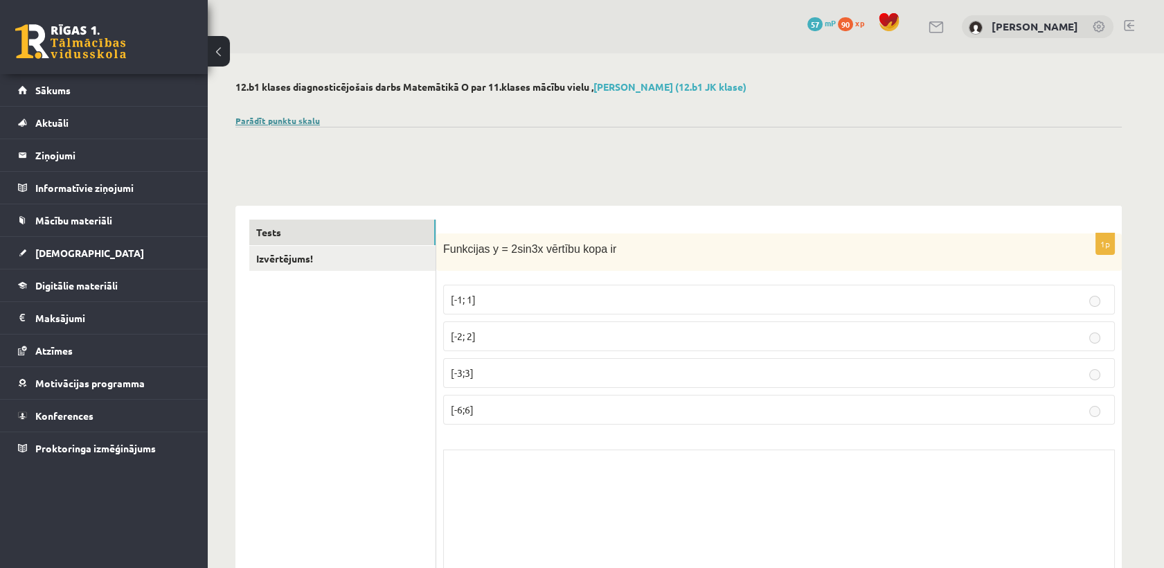
click at [305, 119] on link "Parādīt punktu skalu" at bounding box center [277, 120] width 84 height 11
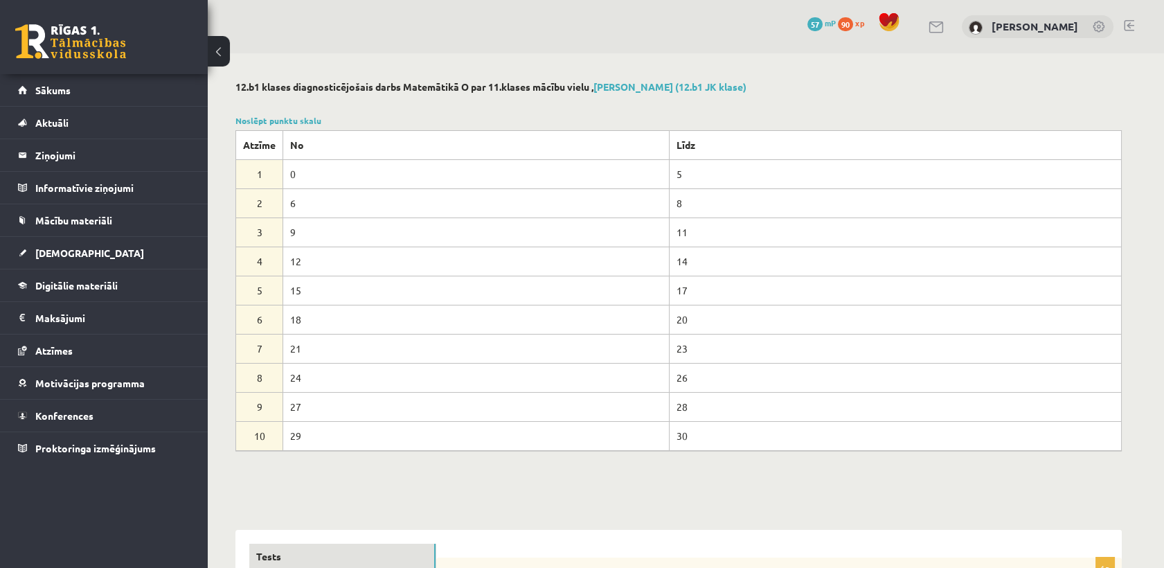
click at [217, 57] on button at bounding box center [219, 51] width 22 height 30
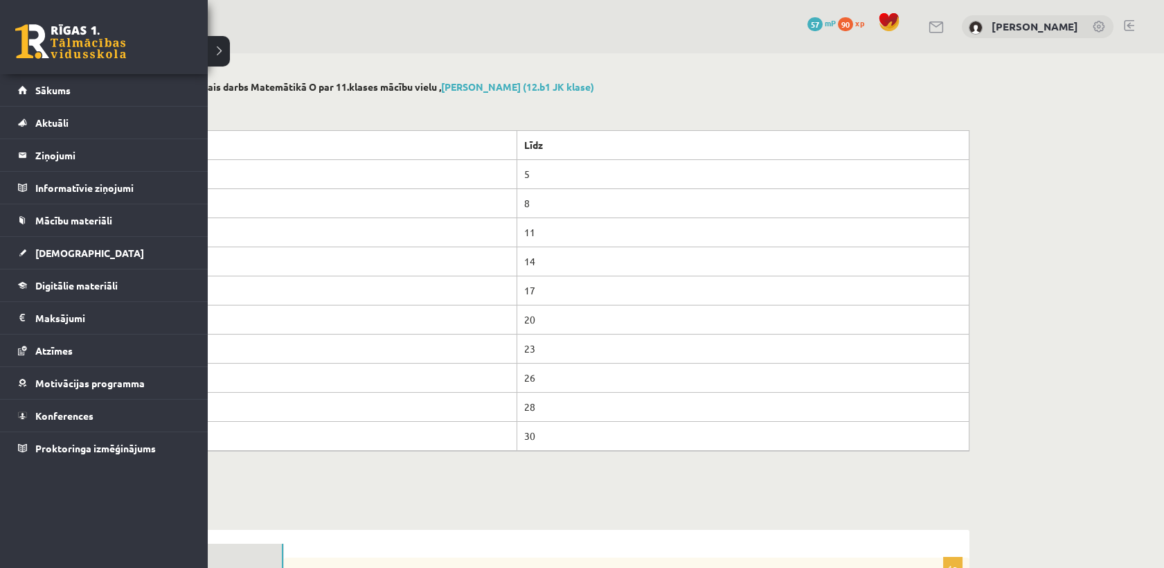
click at [22, 27] on link at bounding box center [70, 41] width 111 height 35
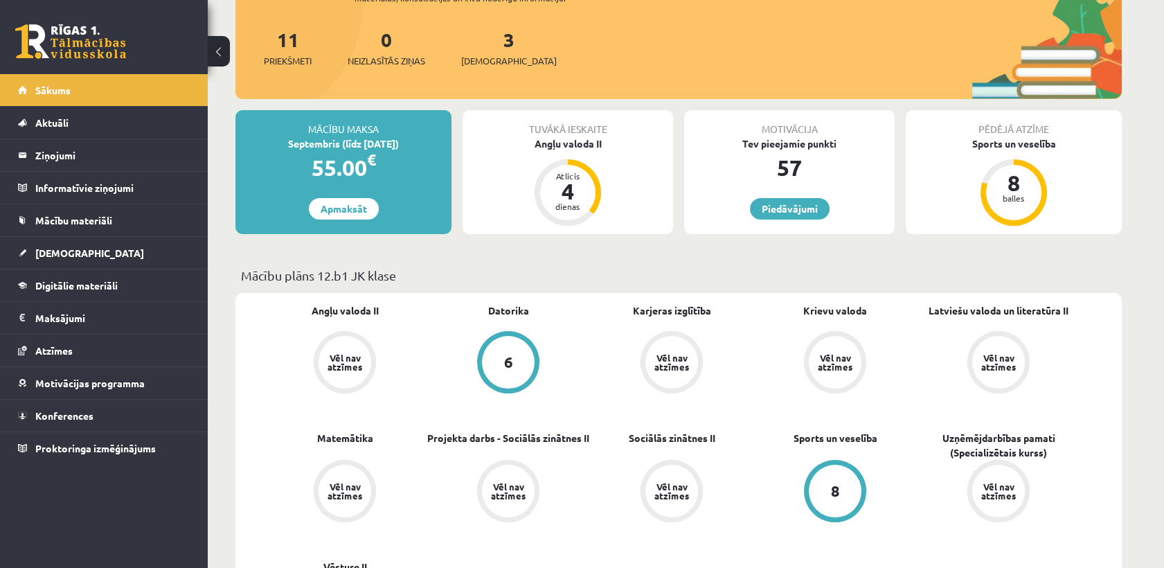
scroll to position [154, 0]
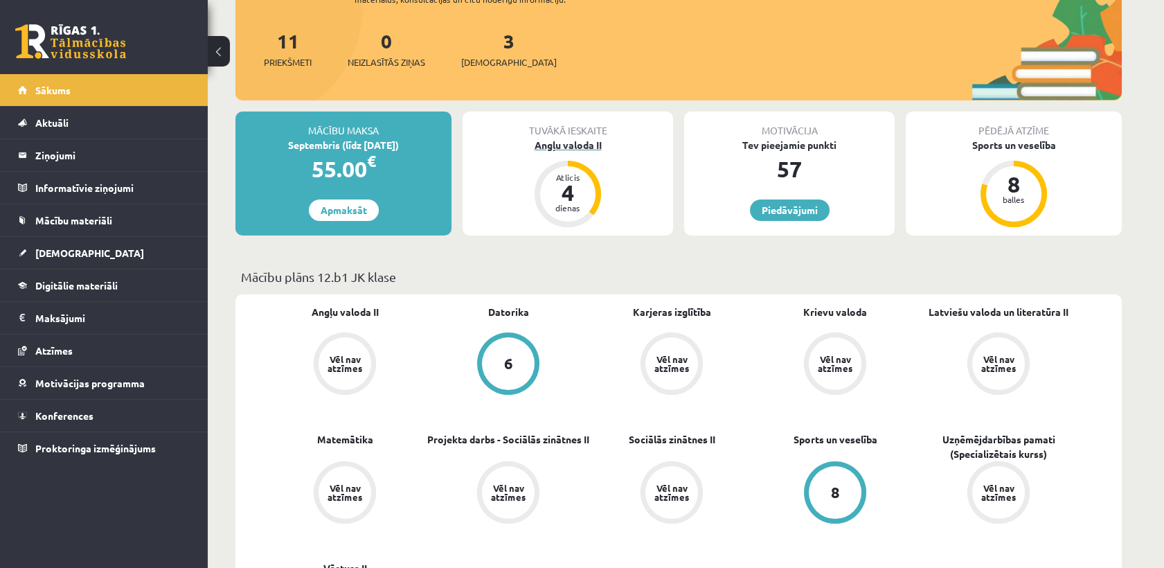
click at [571, 142] on div "Angļu valoda II" at bounding box center [568, 145] width 211 height 15
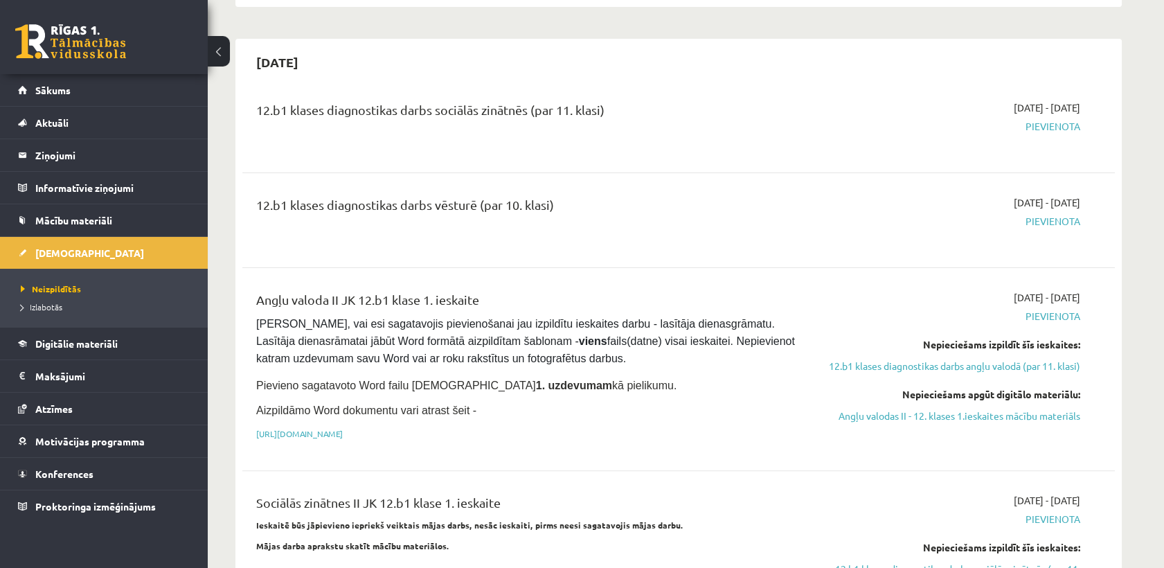
scroll to position [923, 0]
